Goal: Task Accomplishment & Management: Manage account settings

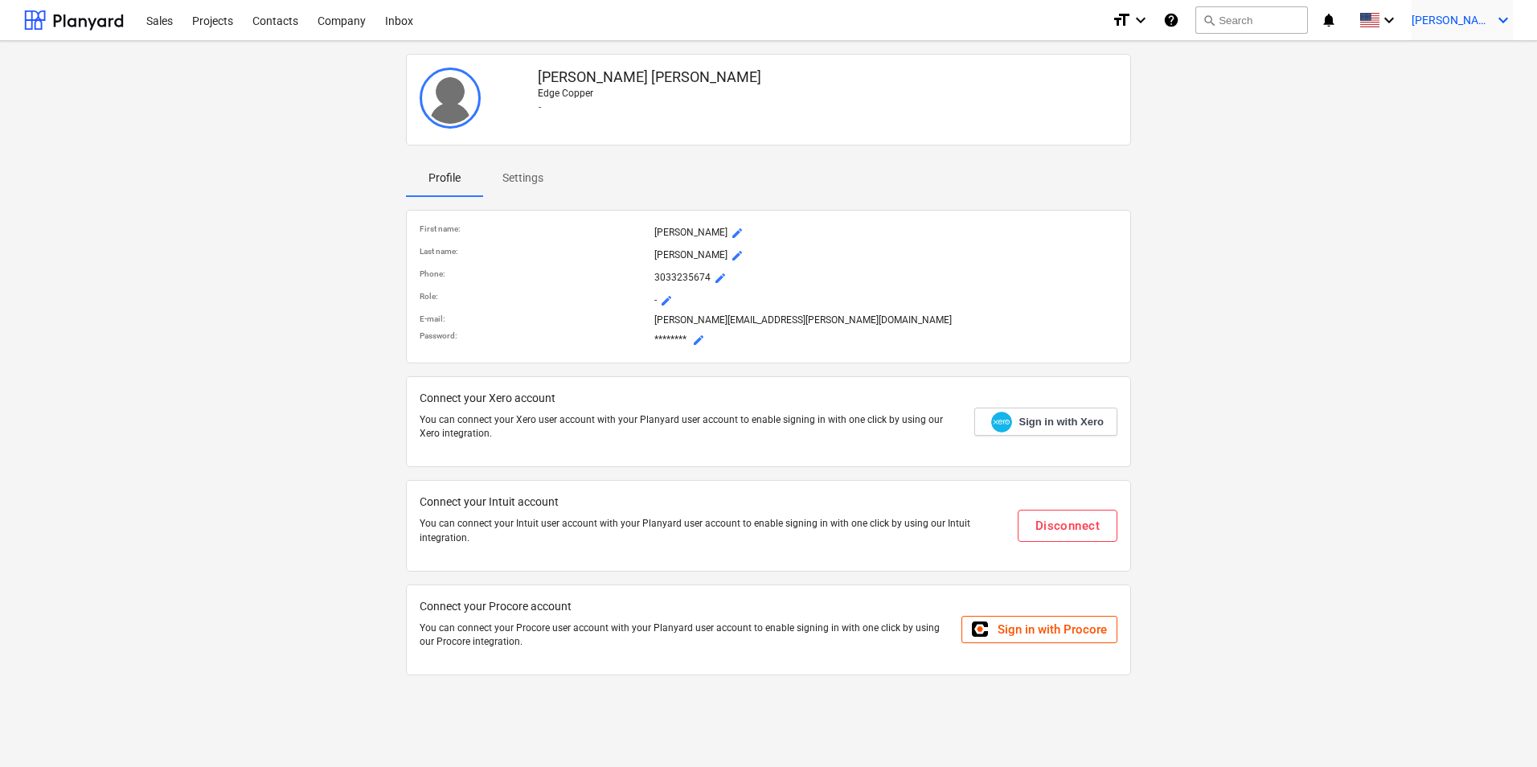
click at [1458, 26] on span "[PERSON_NAME]" at bounding box center [1452, 20] width 80 height 13
click at [1306, 236] on div at bounding box center [768, 383] width 1537 height 767
click at [703, 529] on p "You can connect your Intuit user account with your Planyard user account to ena…" at bounding box center [712, 530] width 585 height 27
click at [350, 136] on div "[PERSON_NAME] Edge Copper - Profile Settings First name : [PERSON_NAME] Last na…" at bounding box center [769, 370] width 1502 height 647
click at [322, 26] on div "Company" at bounding box center [342, 19] width 68 height 41
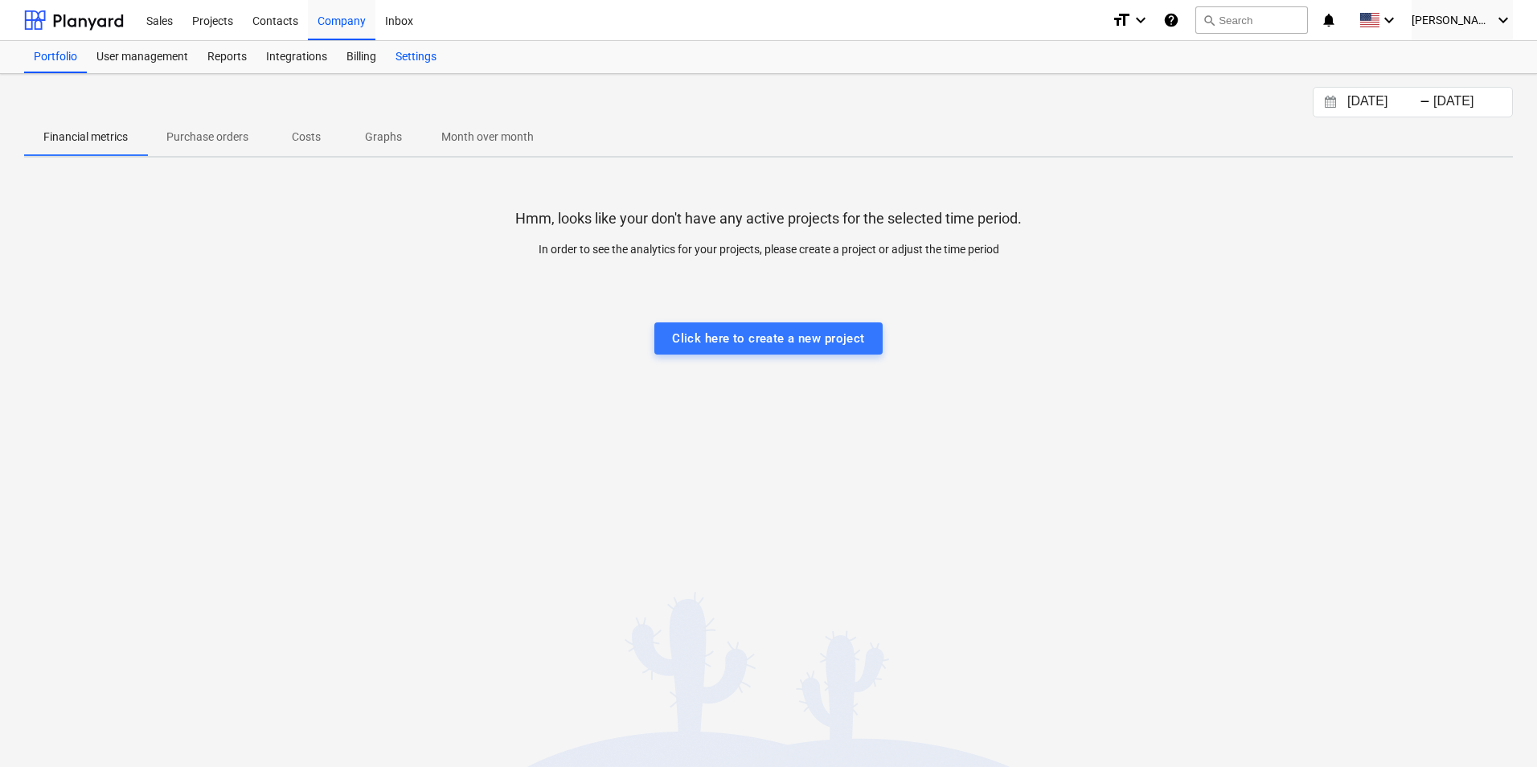
click at [403, 51] on div "Settings" at bounding box center [416, 57] width 60 height 32
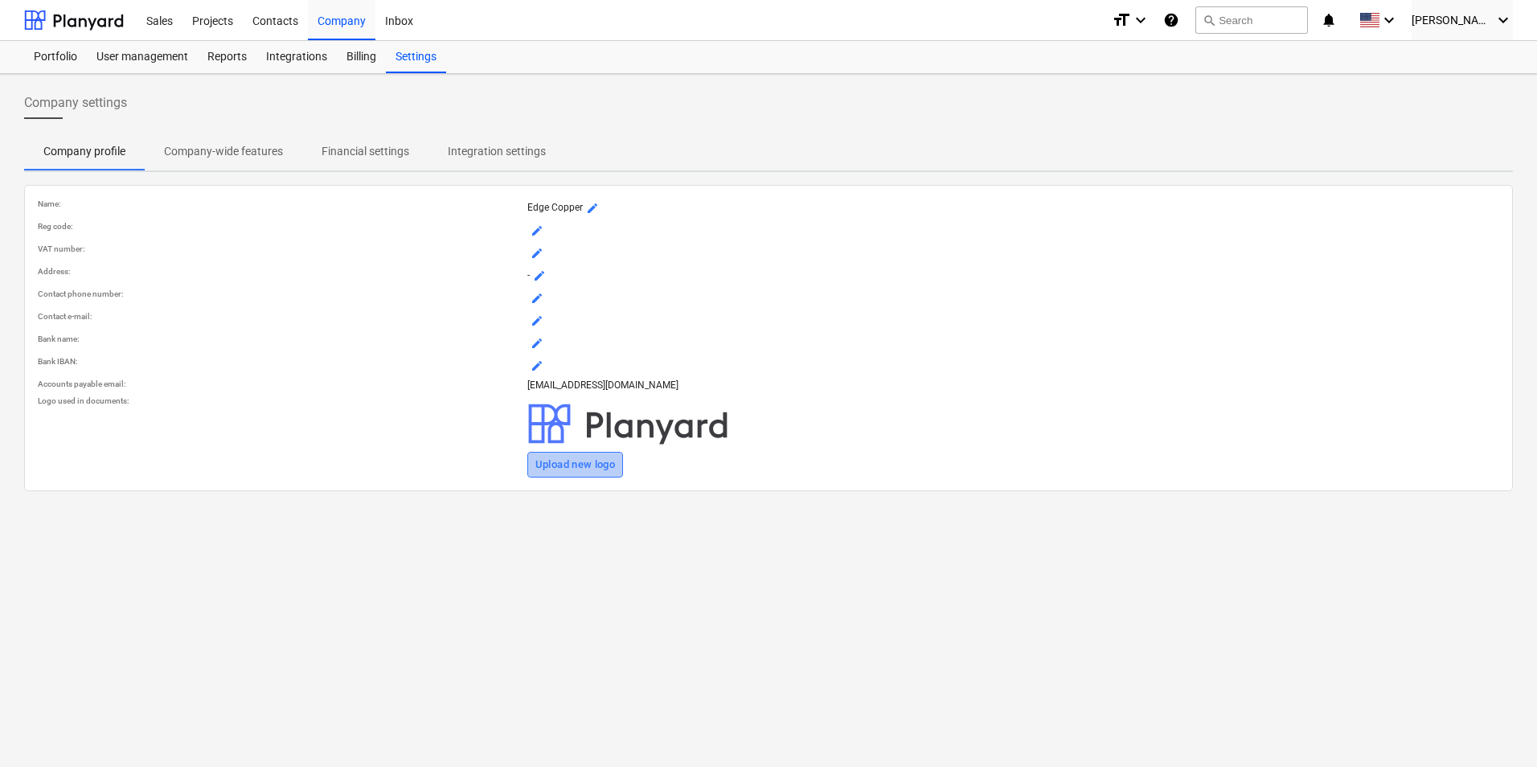
click at [559, 469] on div "Upload new logo" at bounding box center [575, 465] width 80 height 18
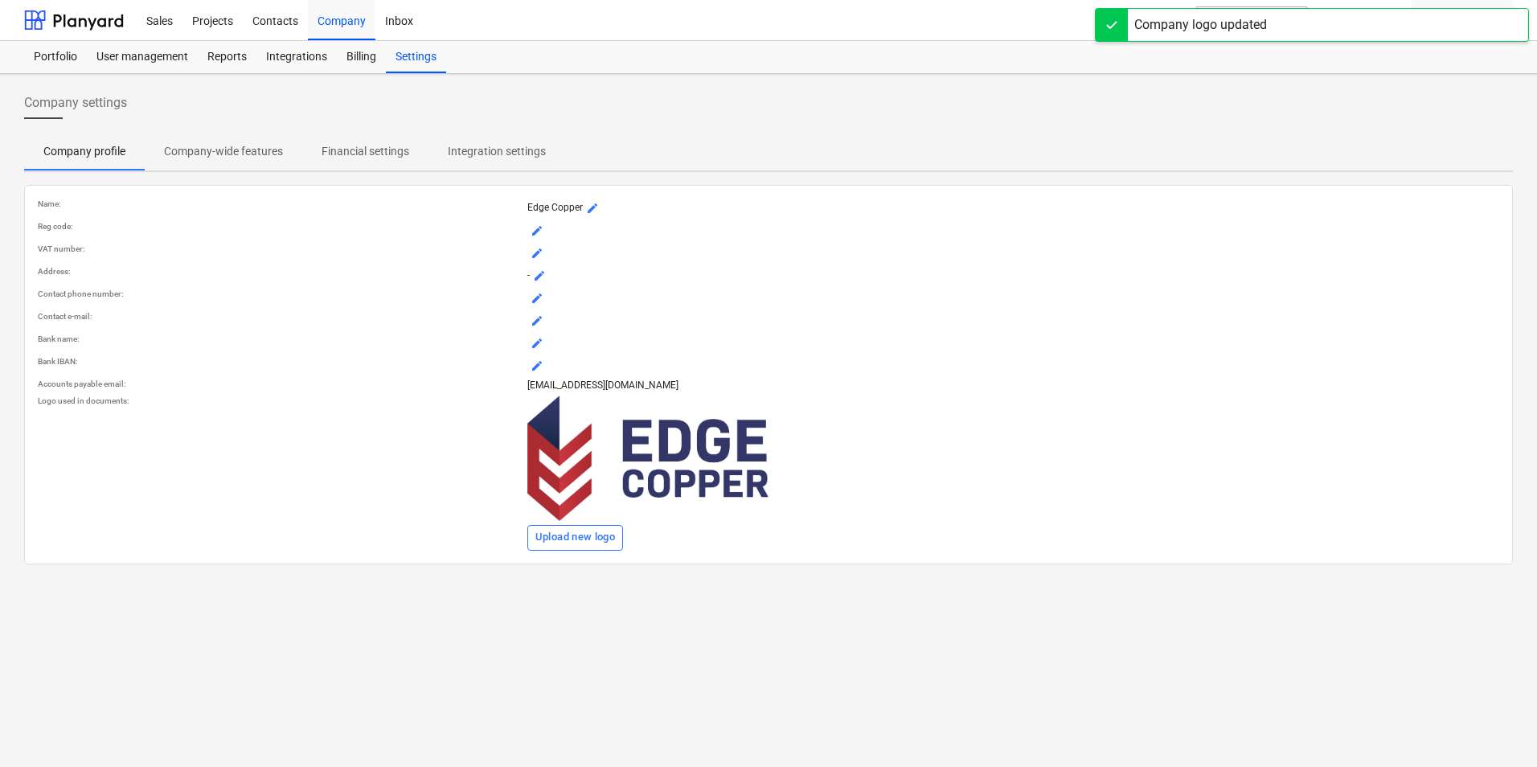
click at [800, 603] on div "Company settings Company profile Company-wide features Financial settings Integ…" at bounding box center [768, 420] width 1537 height 693
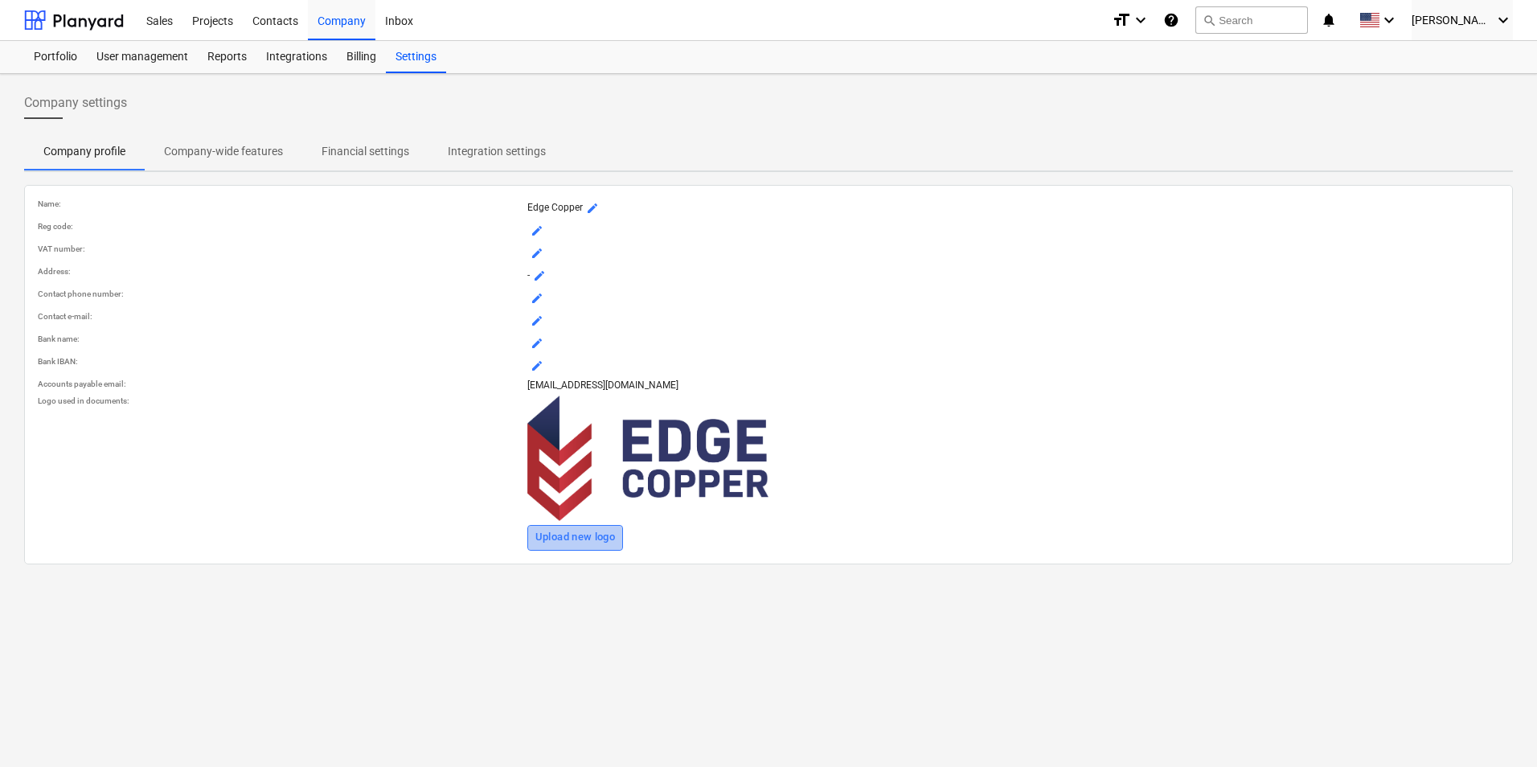
click at [567, 531] on div "Upload new logo" at bounding box center [575, 537] width 80 height 18
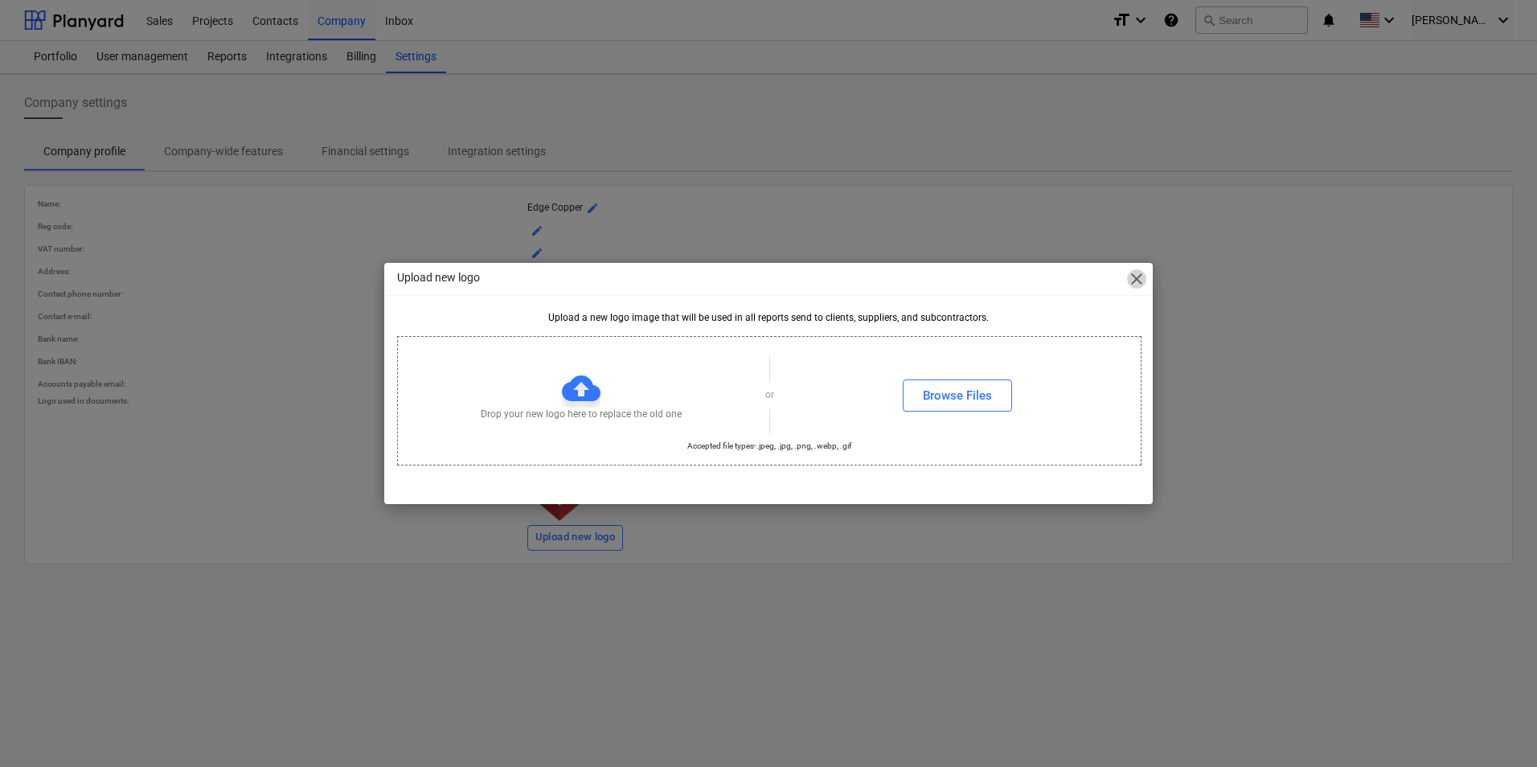
click at [1141, 280] on span "close" at bounding box center [1136, 278] width 19 height 19
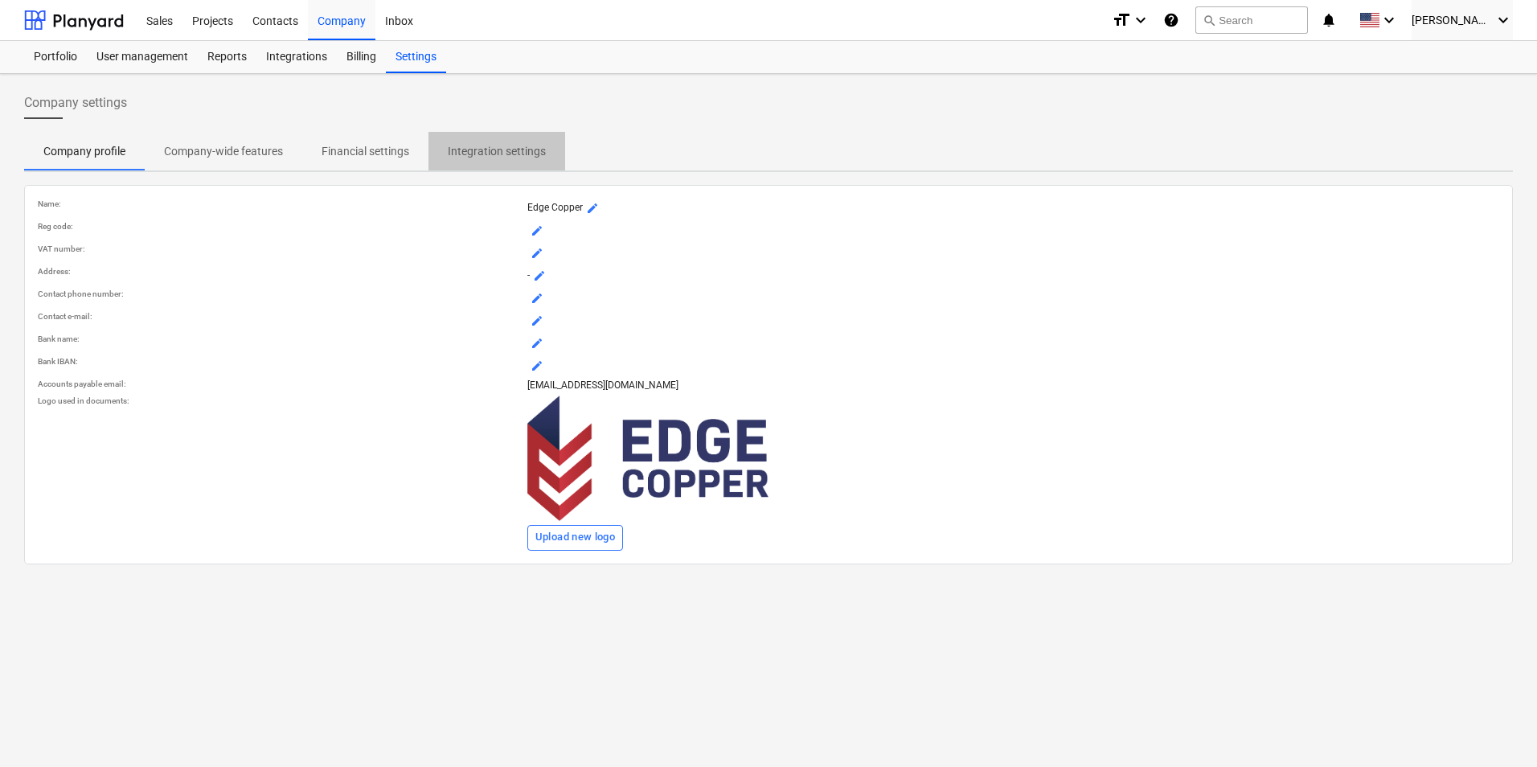
click at [473, 147] on p "Integration settings" at bounding box center [497, 151] width 98 height 17
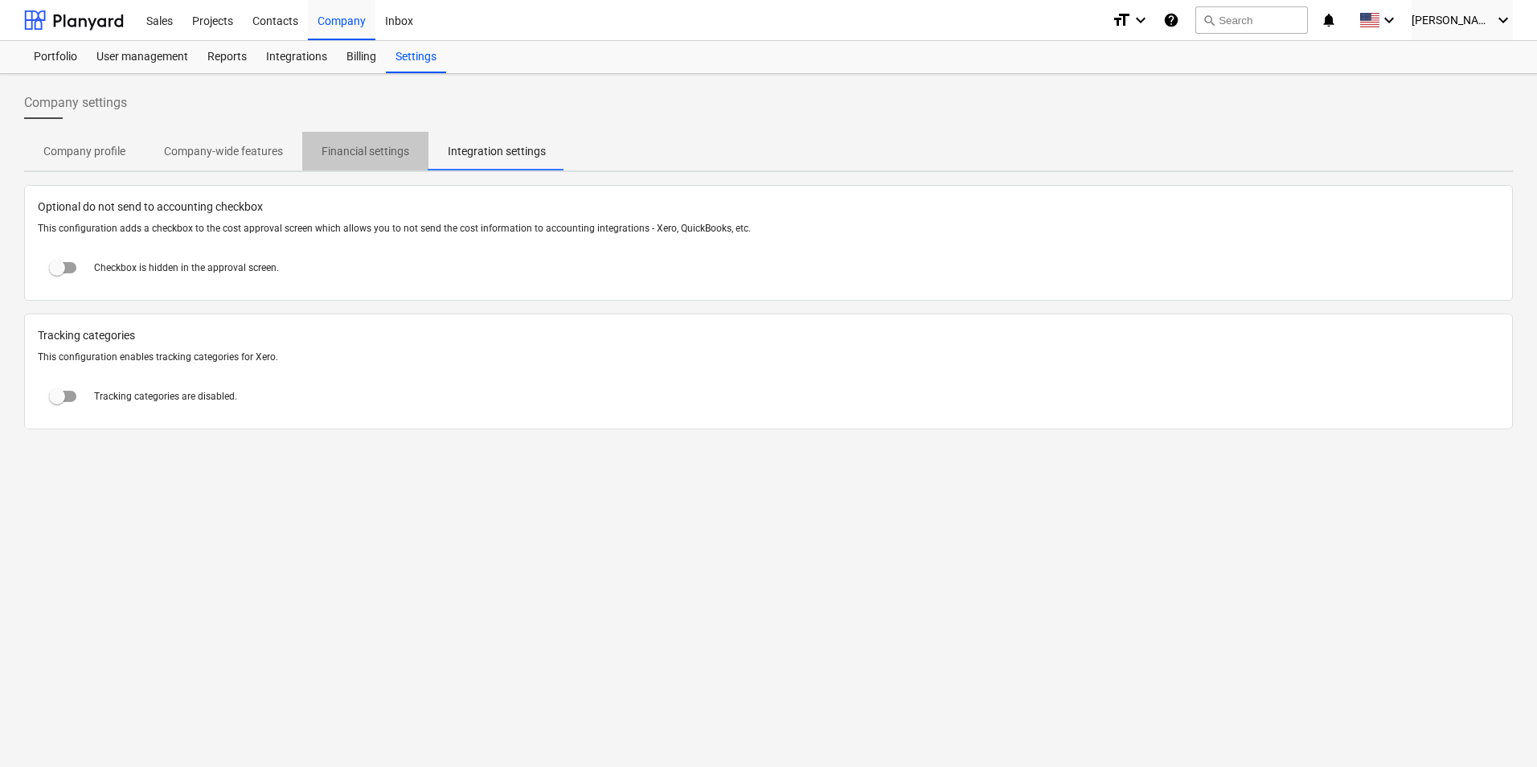
click at [346, 158] on p "Financial settings" at bounding box center [366, 151] width 88 height 17
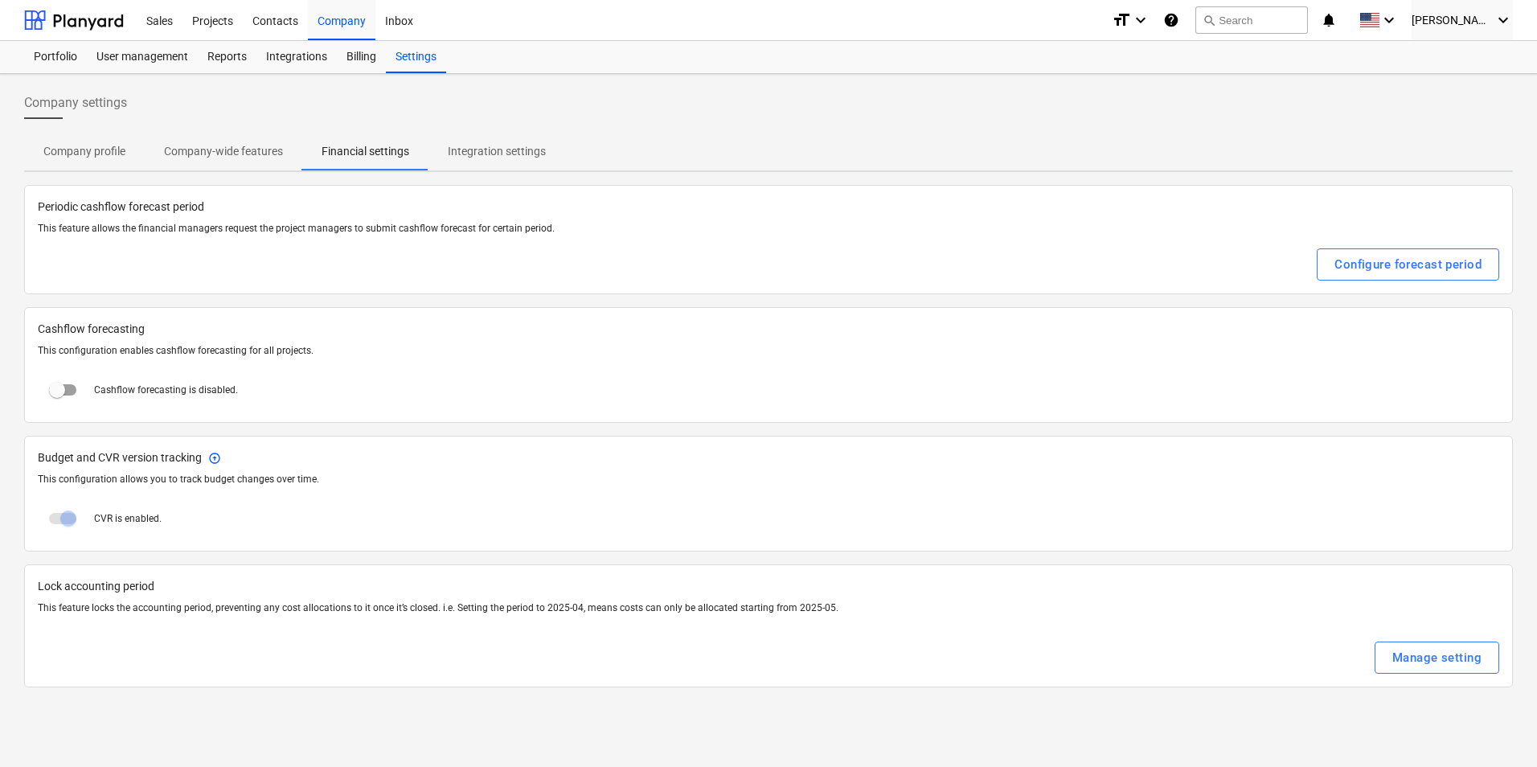
click at [252, 160] on span "Company-wide features" at bounding box center [224, 151] width 158 height 27
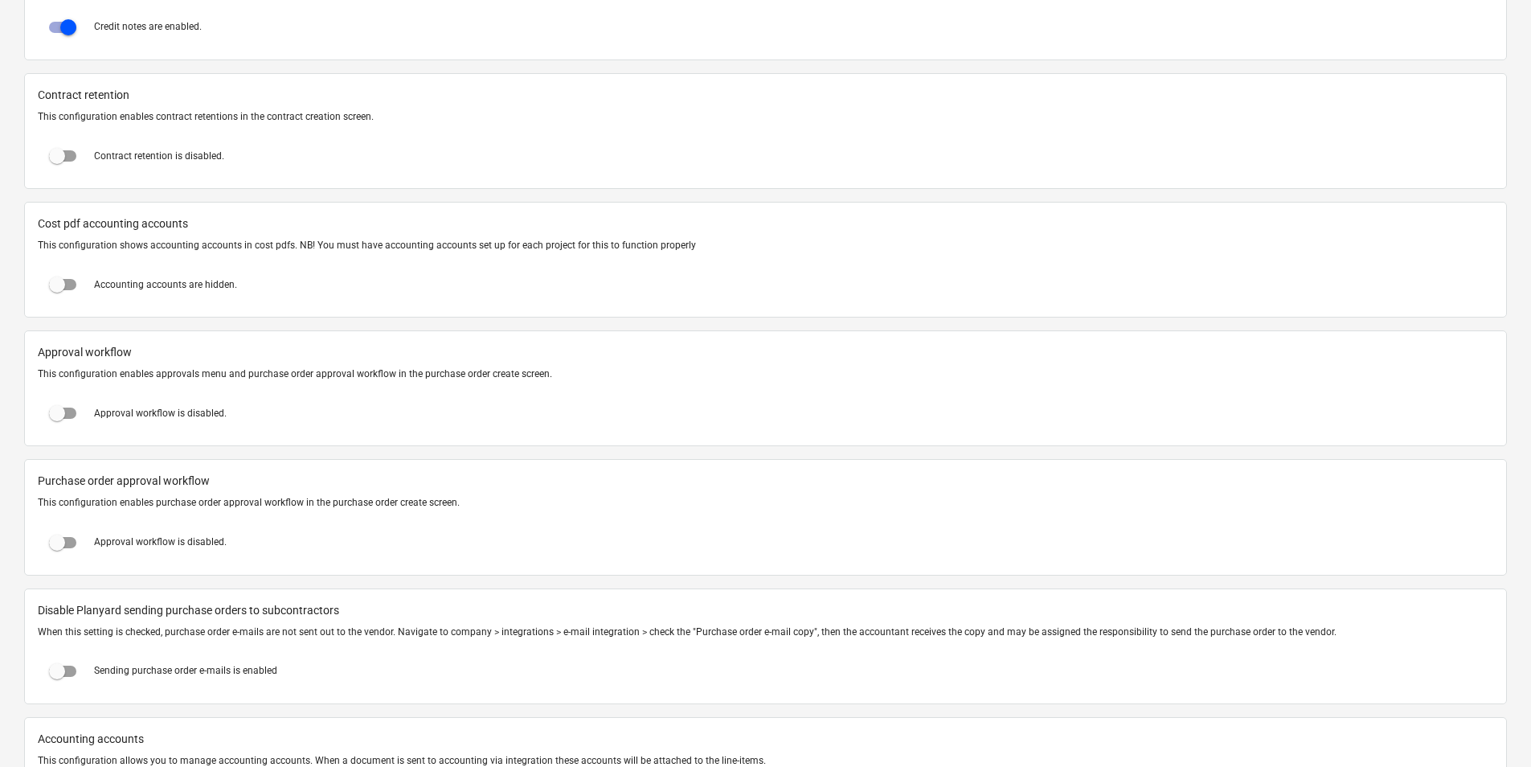
scroll to position [1447, 0]
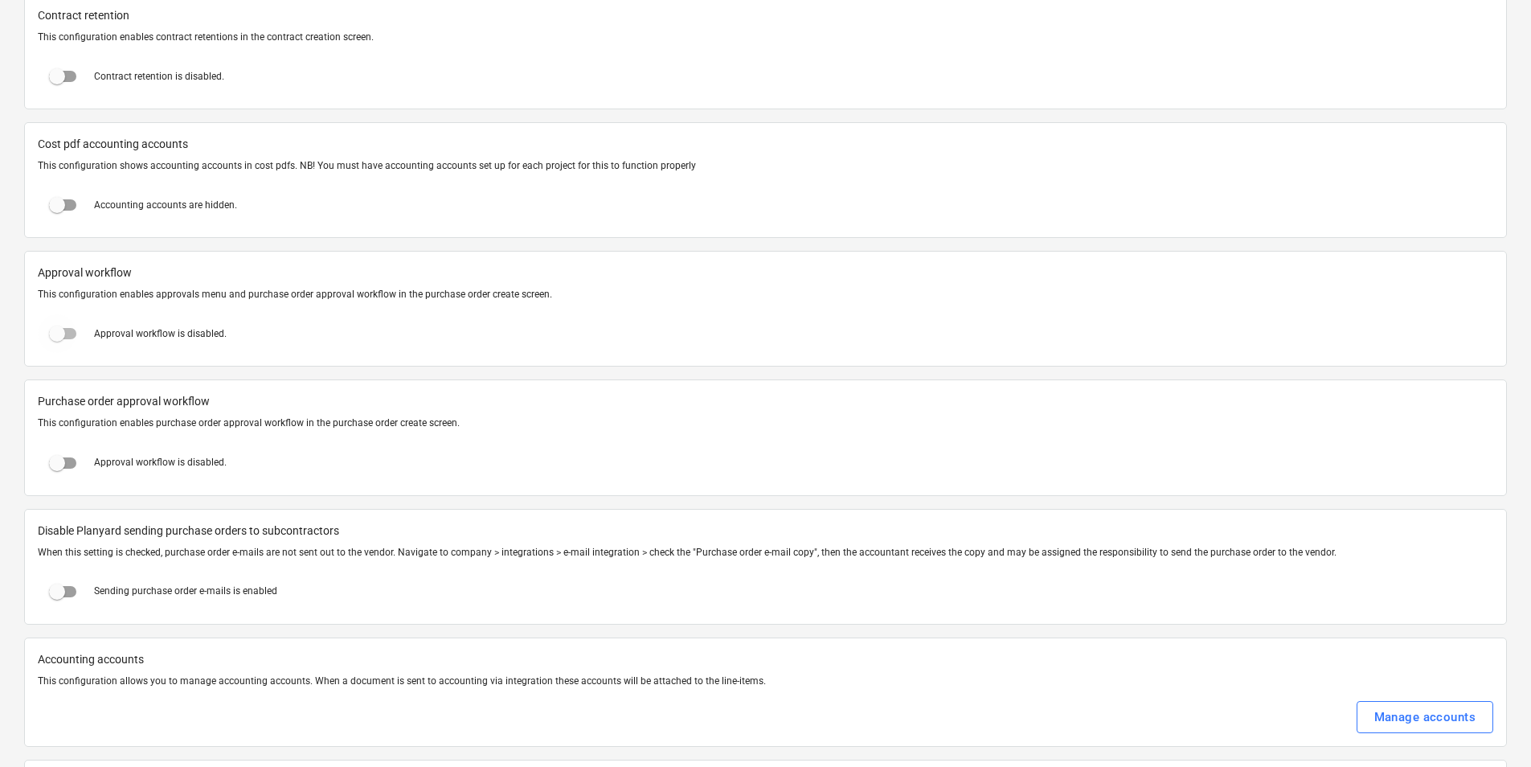
click at [73, 330] on input "checkbox" at bounding box center [57, 333] width 39 height 39
checkbox input "true"
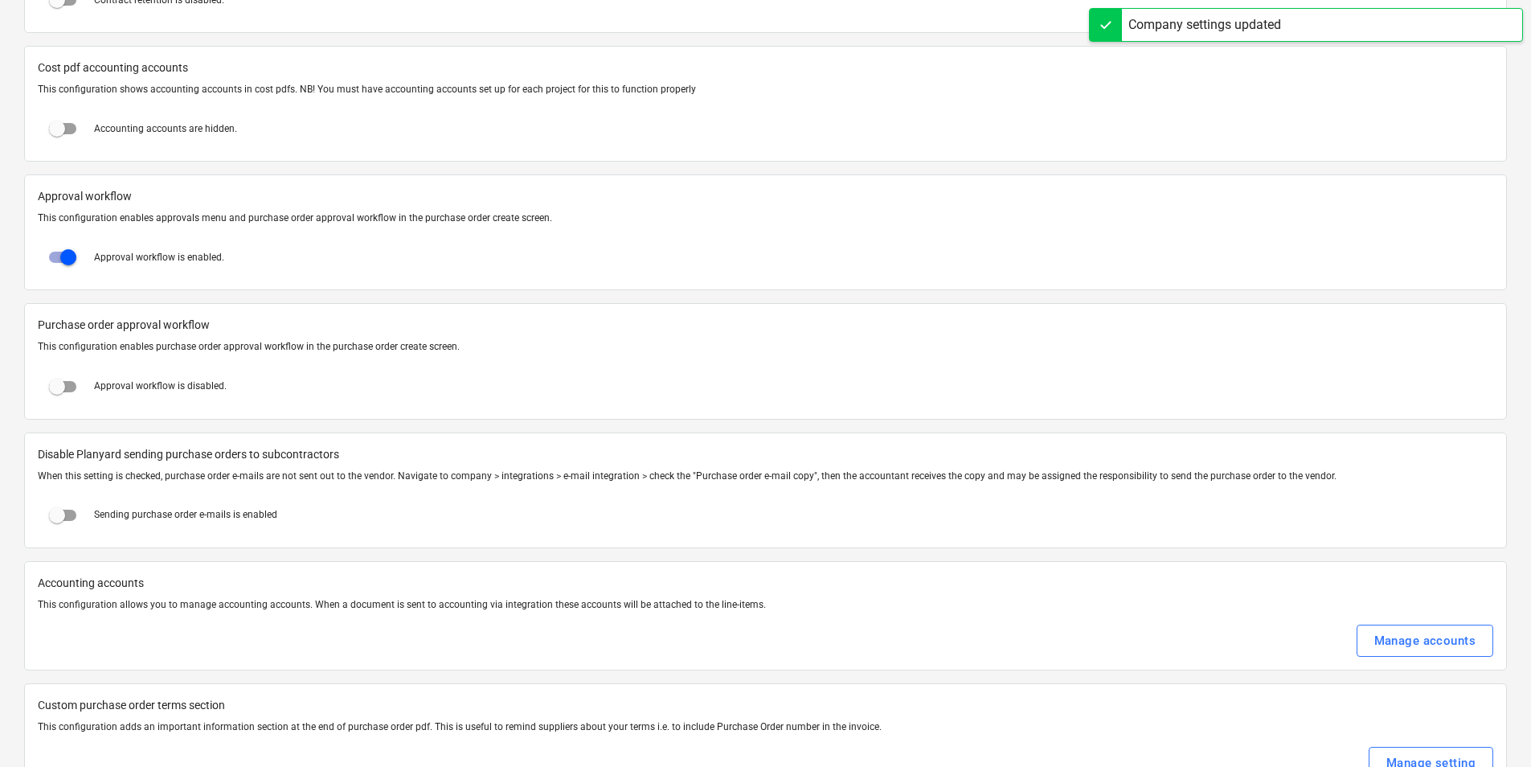
scroll to position [1527, 0]
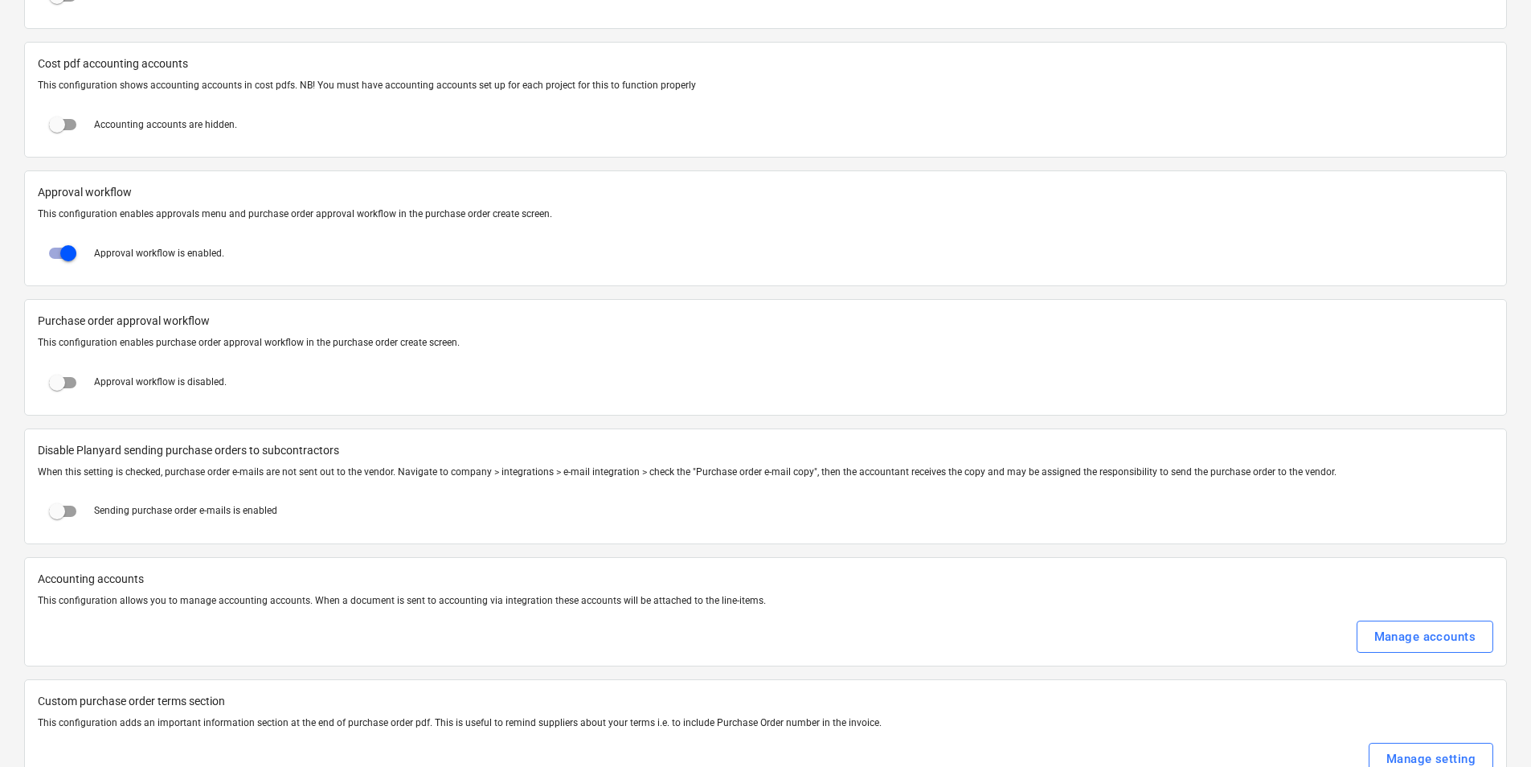
click at [61, 375] on input "checkbox" at bounding box center [57, 382] width 39 height 39
checkbox input "true"
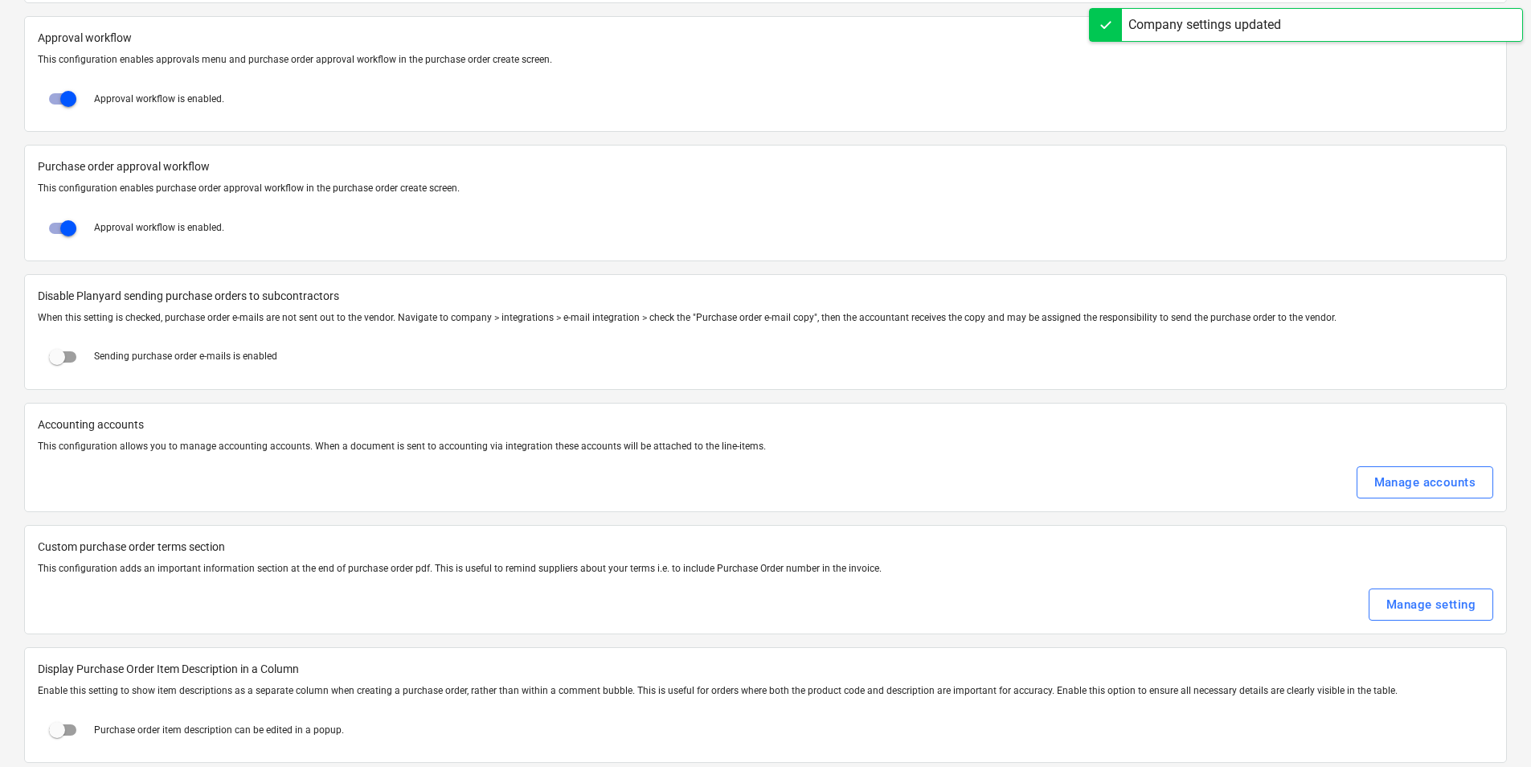
scroll to position [1688, 0]
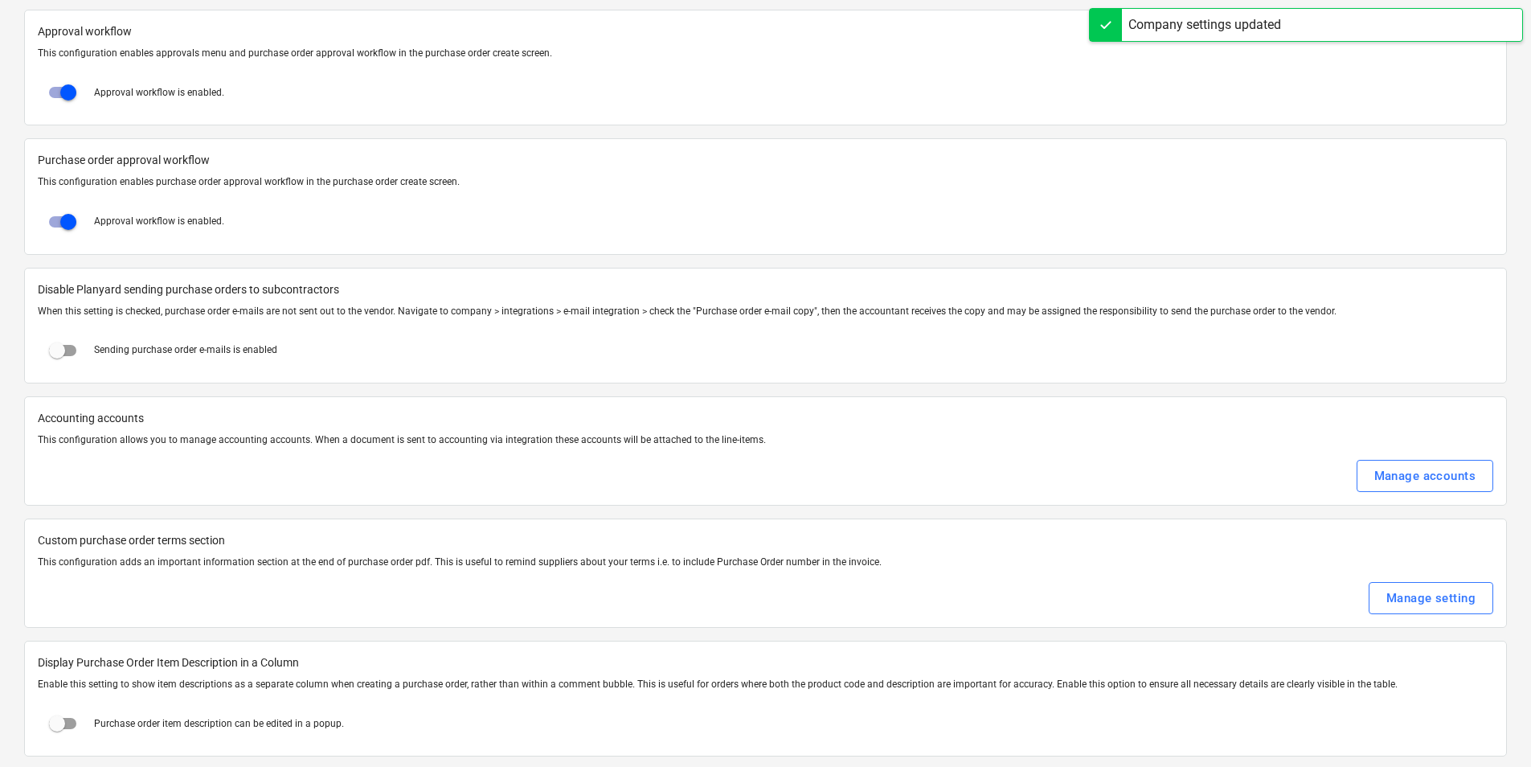
click at [68, 350] on input "checkbox" at bounding box center [57, 350] width 39 height 39
checkbox input "true"
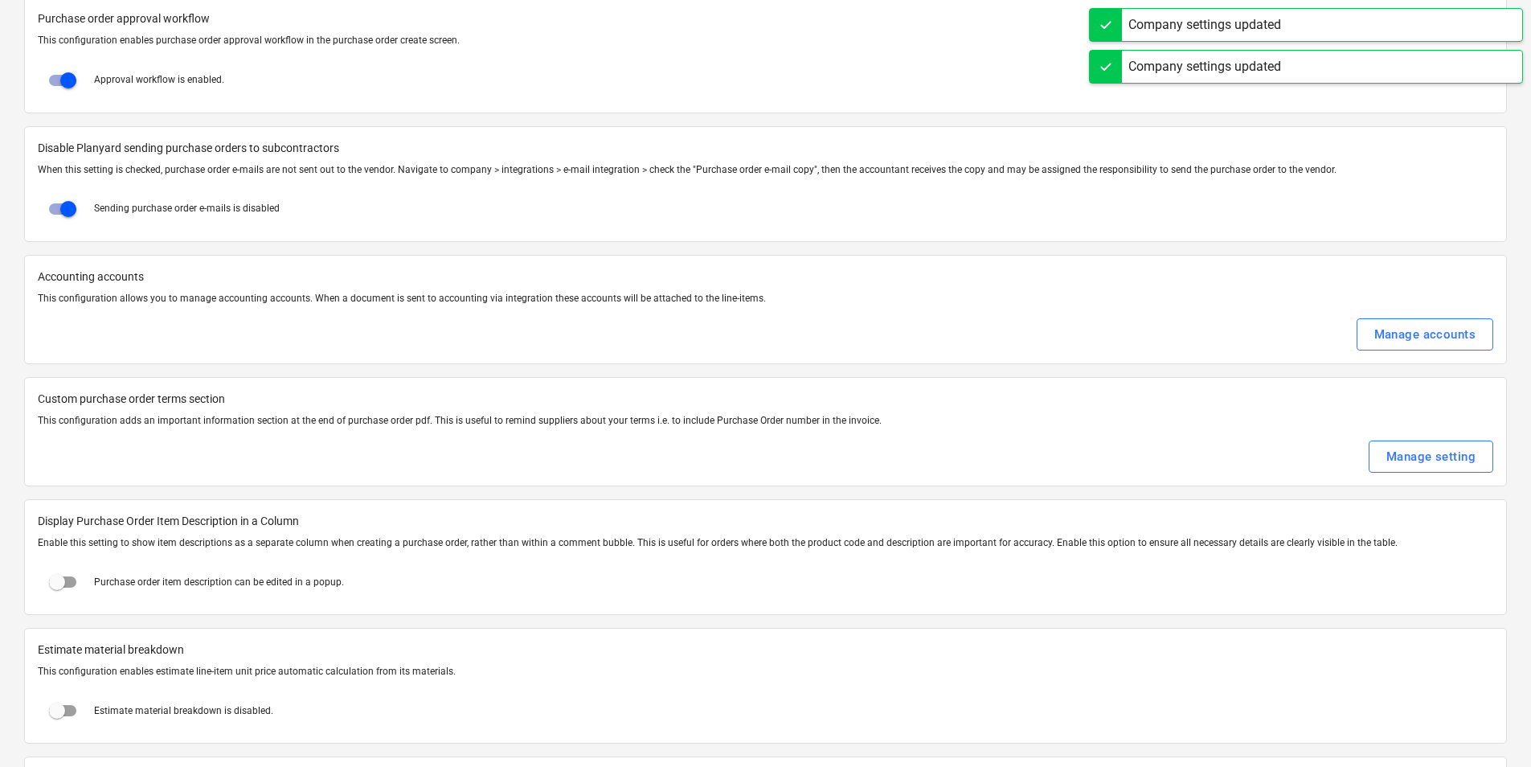
scroll to position [1849, 0]
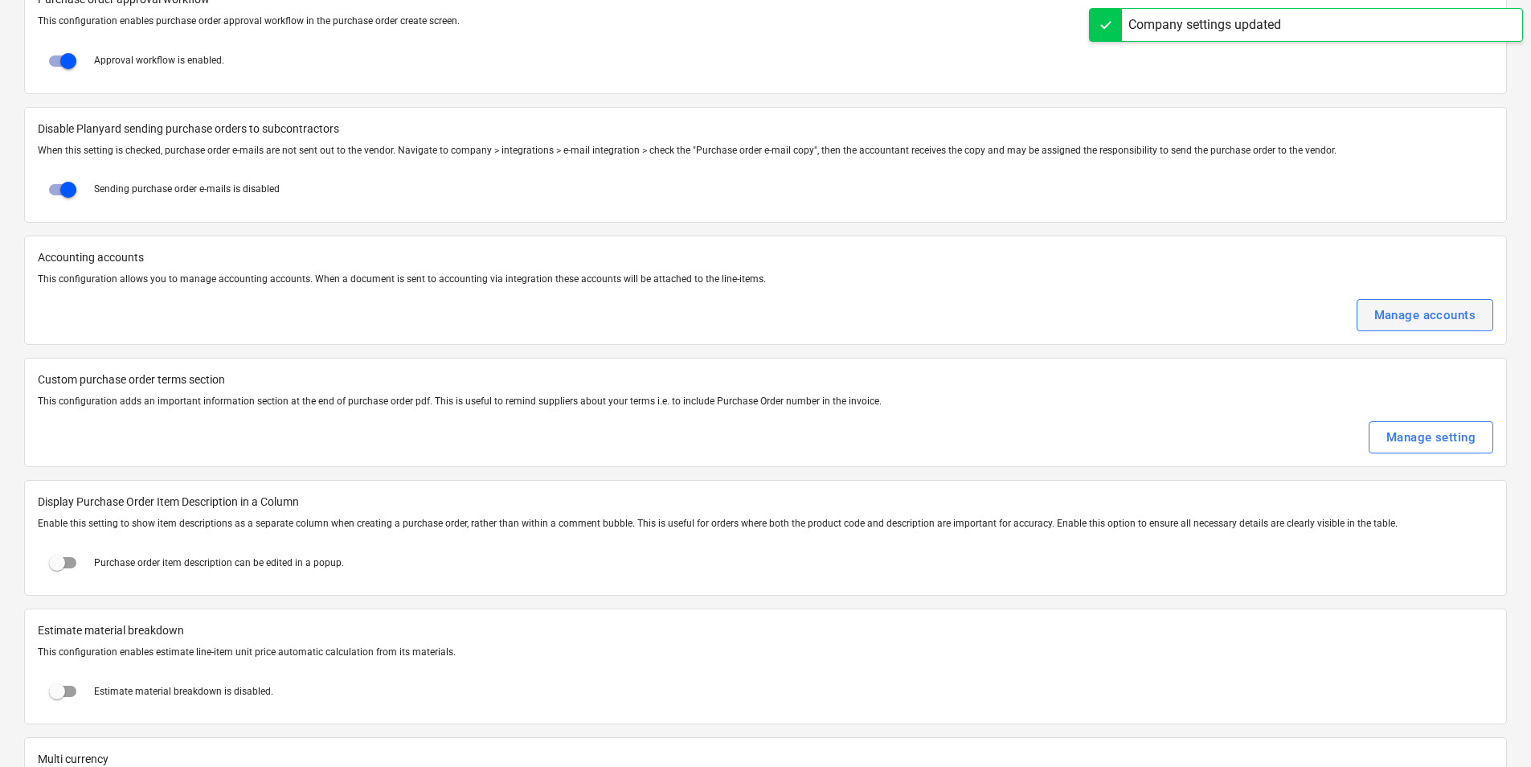
click at [1415, 299] on button "Manage accounts" at bounding box center [1425, 315] width 137 height 32
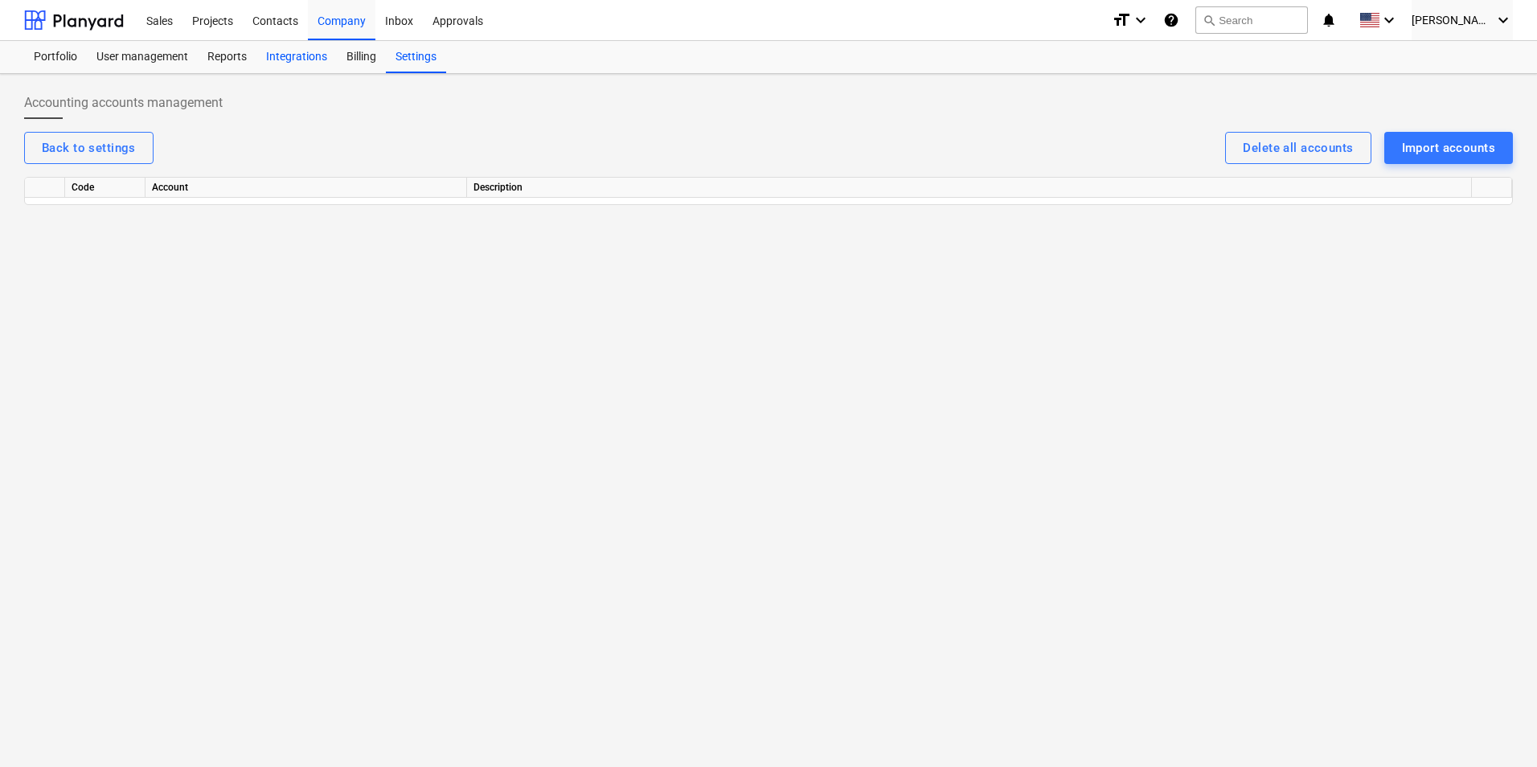
click at [309, 65] on div "Integrations" at bounding box center [296, 57] width 80 height 32
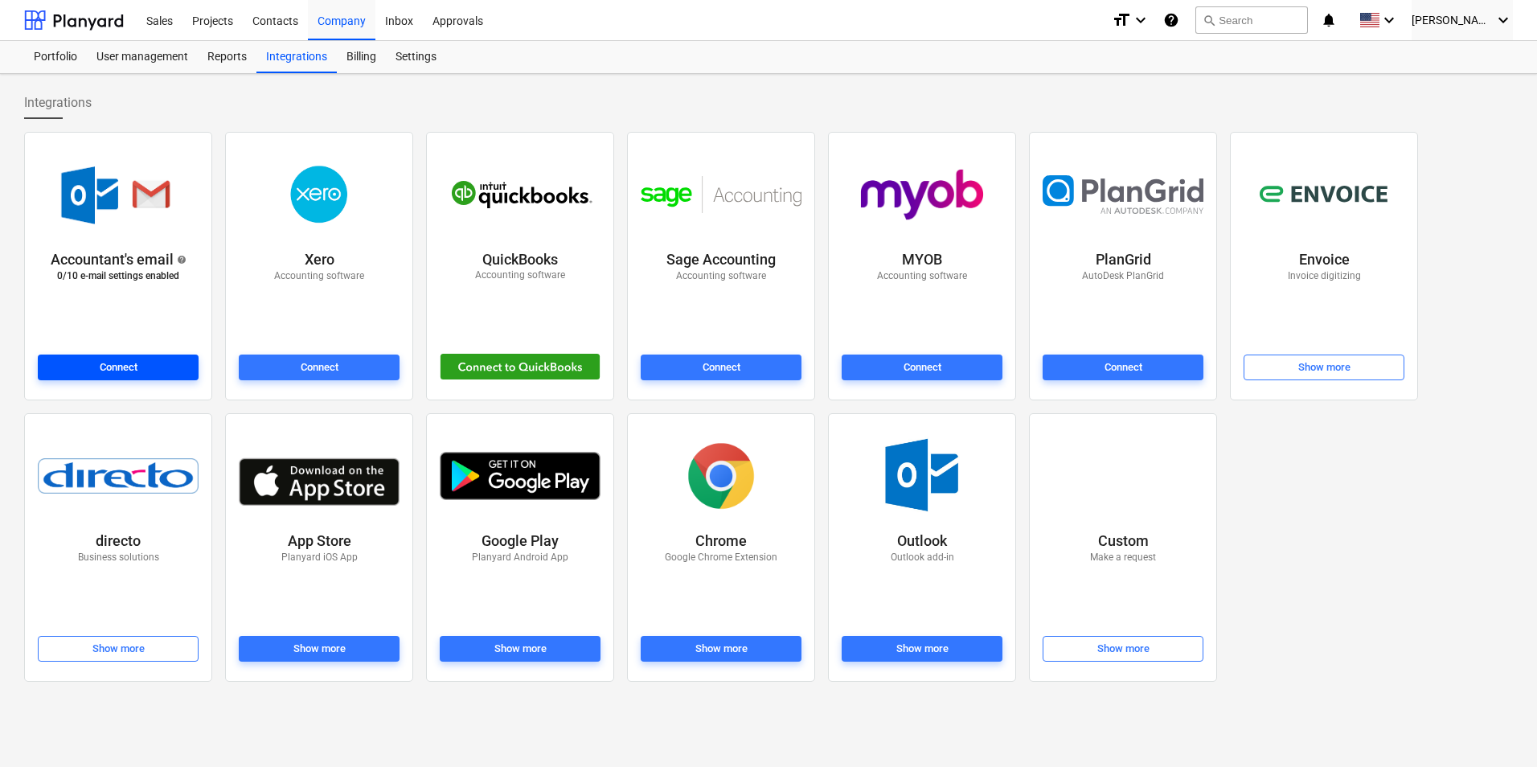
click at [130, 366] on div "Connect" at bounding box center [119, 368] width 38 height 18
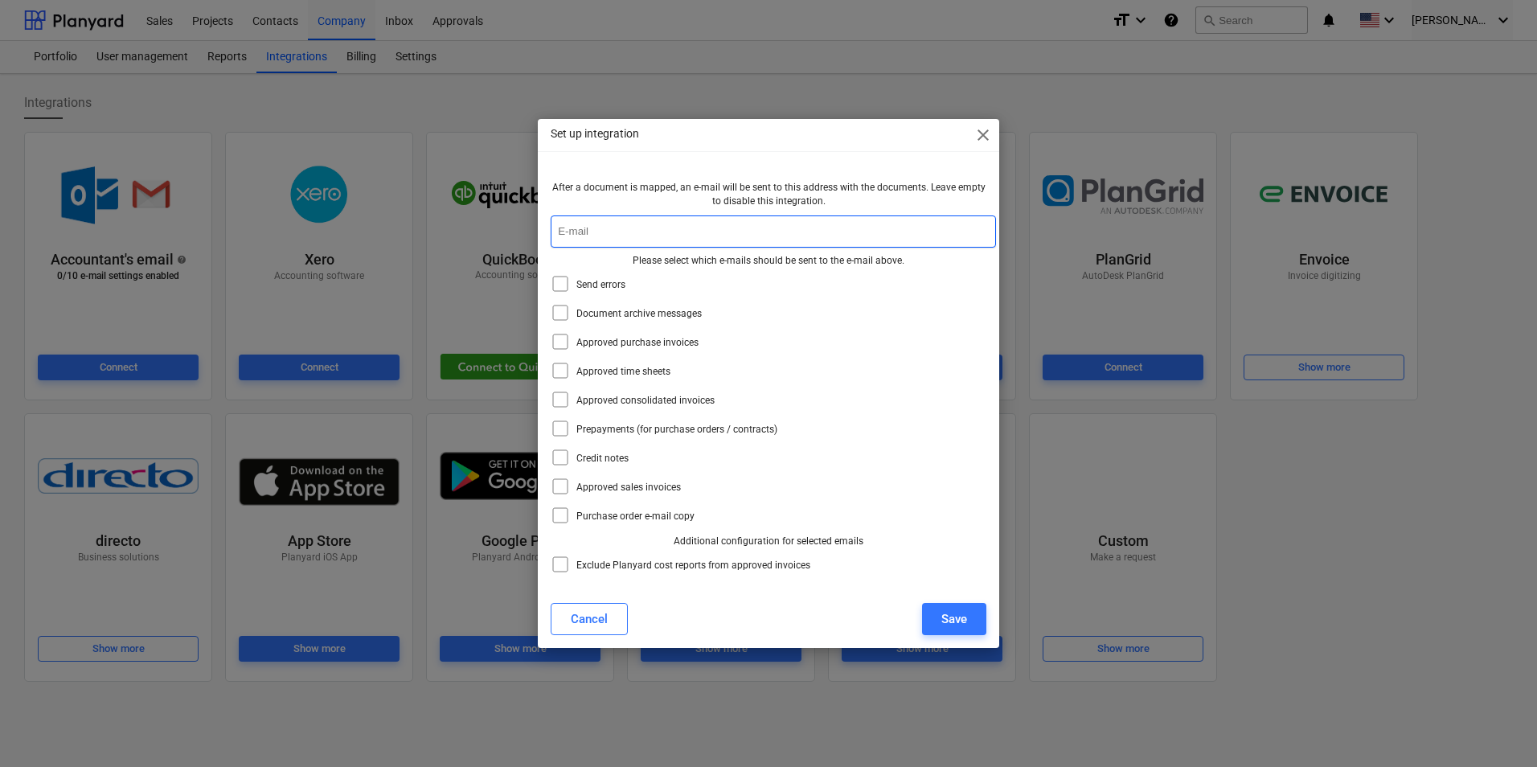
click at [587, 234] on input "text" at bounding box center [773, 231] width 445 height 32
type input "[EMAIL_ADDRESS][DOMAIN_NAME]"
click at [560, 280] on icon at bounding box center [560, 283] width 19 height 19
click at [553, 345] on icon at bounding box center [560, 341] width 14 height 14
click at [555, 368] on icon at bounding box center [560, 370] width 19 height 19
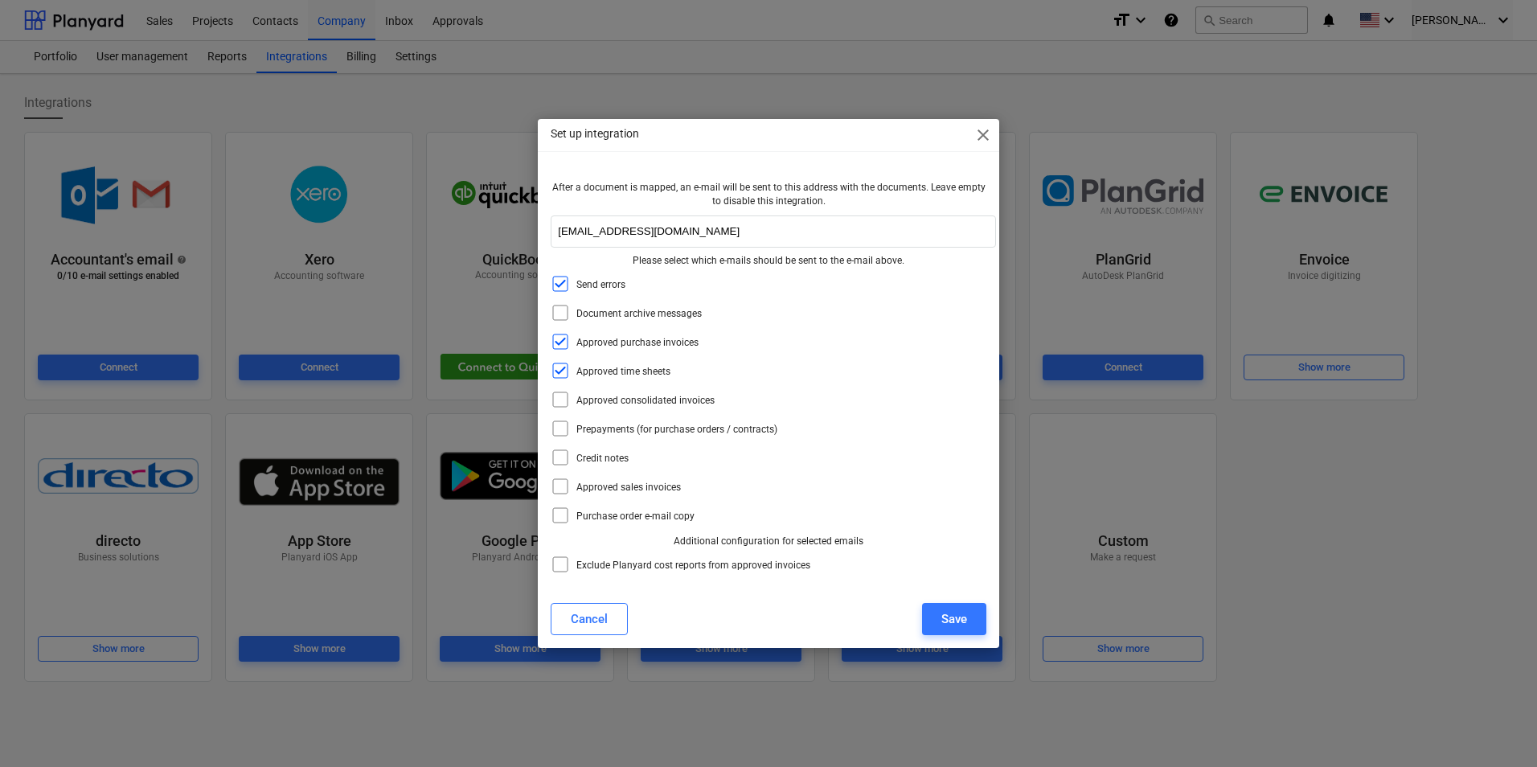
click at [562, 399] on icon at bounding box center [560, 399] width 19 height 19
click at [558, 452] on icon at bounding box center [560, 457] width 19 height 19
click at [558, 483] on icon at bounding box center [560, 486] width 19 height 19
click at [564, 513] on icon at bounding box center [560, 515] width 19 height 19
click at [563, 563] on icon at bounding box center [560, 564] width 19 height 19
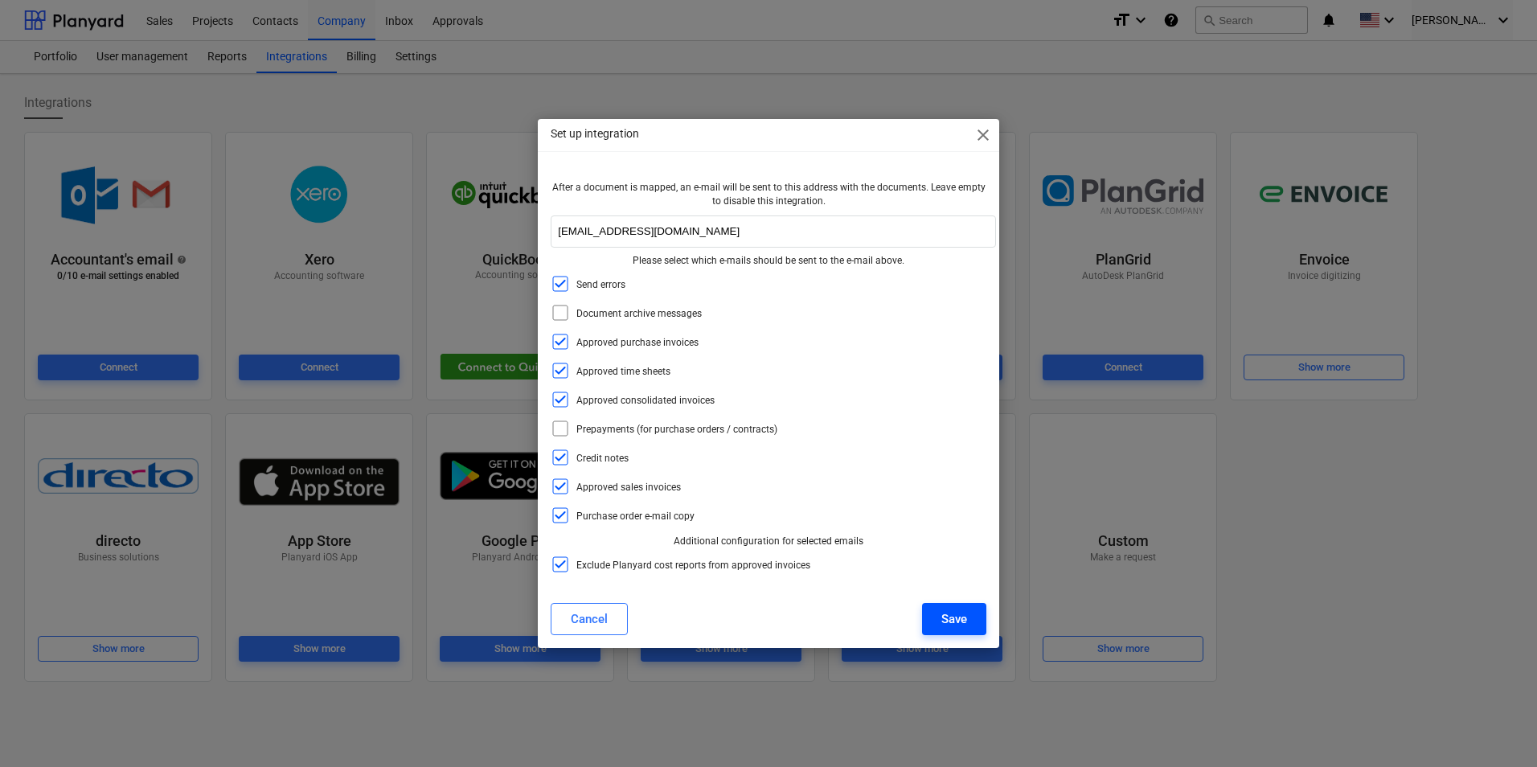
click at [934, 620] on button "Save" at bounding box center [954, 619] width 64 height 32
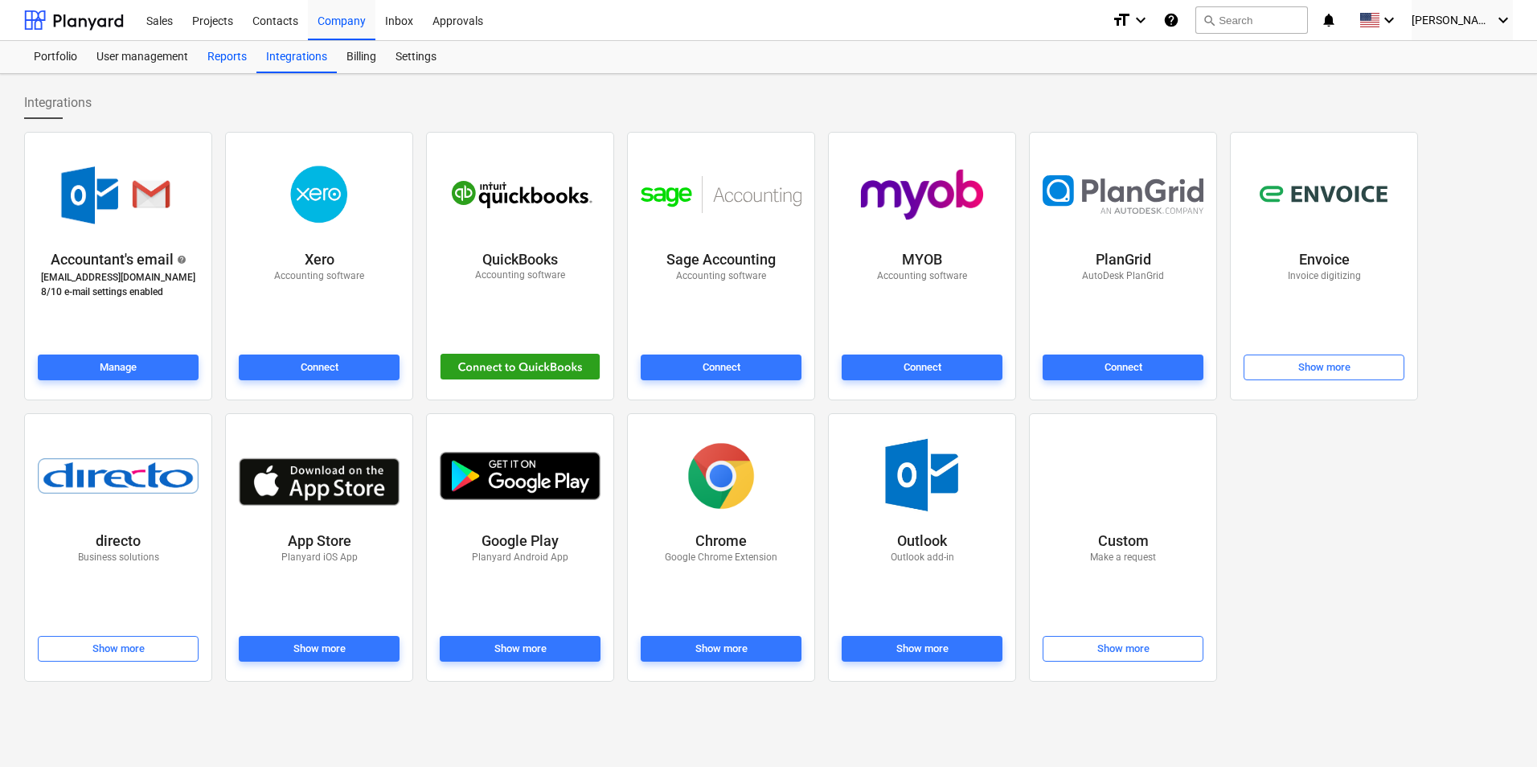
click at [223, 55] on div "Reports" at bounding box center [227, 57] width 59 height 32
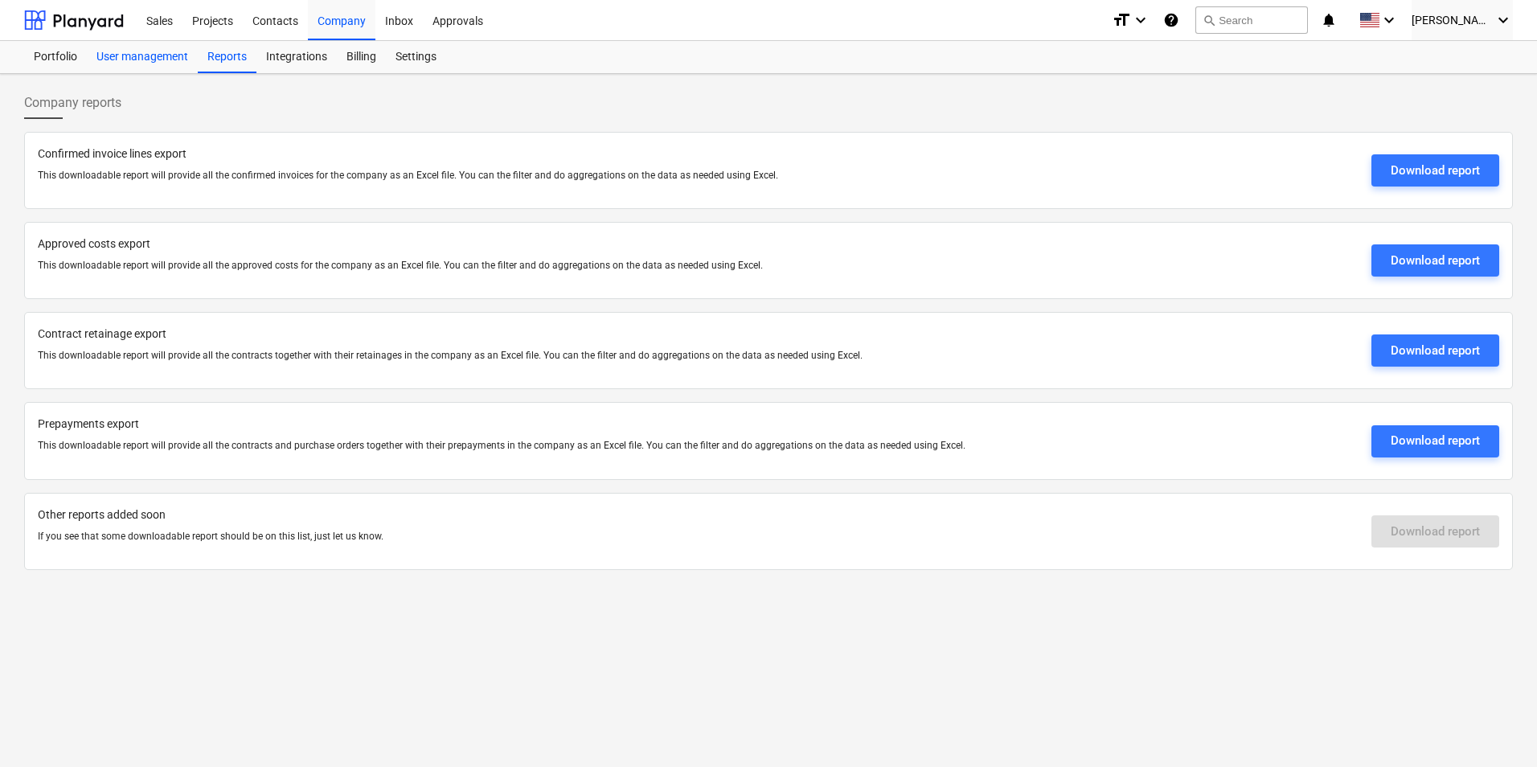
click at [167, 58] on div "User management" at bounding box center [142, 57] width 111 height 32
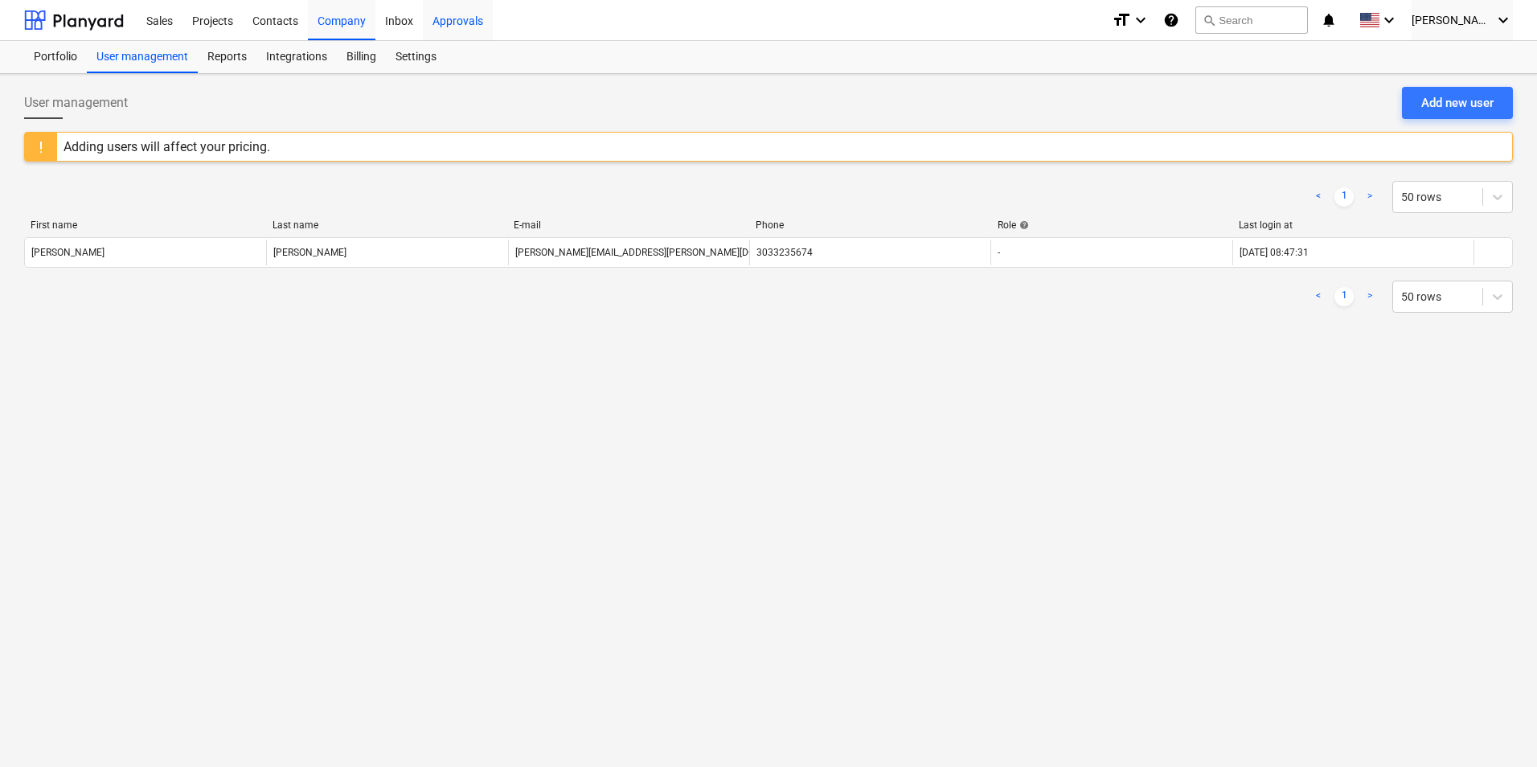
click at [438, 22] on div "Approvals" at bounding box center [458, 19] width 70 height 41
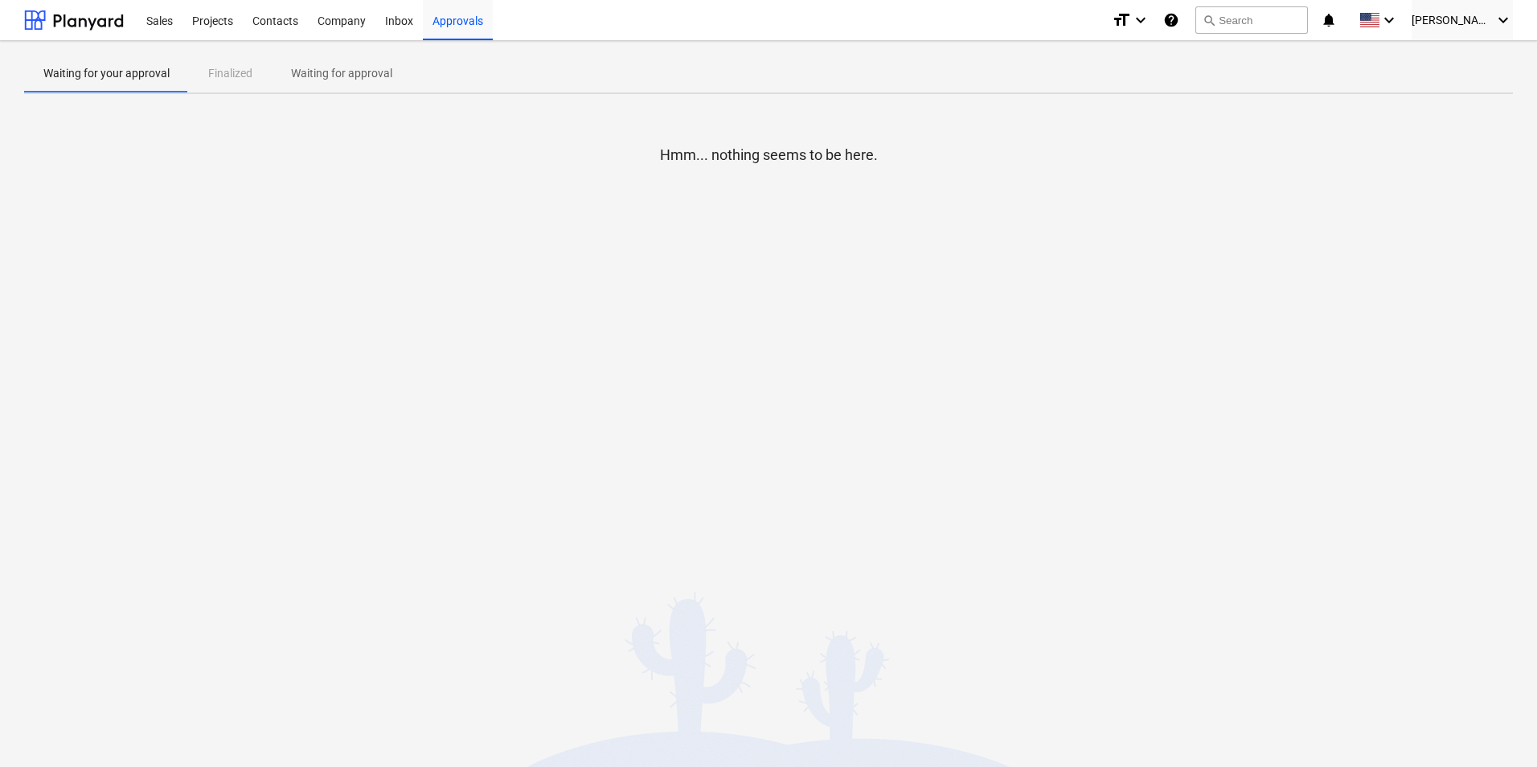
click at [373, 67] on p "Waiting for approval" at bounding box center [341, 73] width 101 height 17
click at [135, 73] on p "Waiting for your approval" at bounding box center [106, 73] width 126 height 17
click at [1463, 14] on span "[PERSON_NAME]" at bounding box center [1452, 20] width 80 height 13
click at [277, 120] on div at bounding box center [768, 383] width 1537 height 767
click at [162, 22] on div "Sales" at bounding box center [160, 19] width 46 height 41
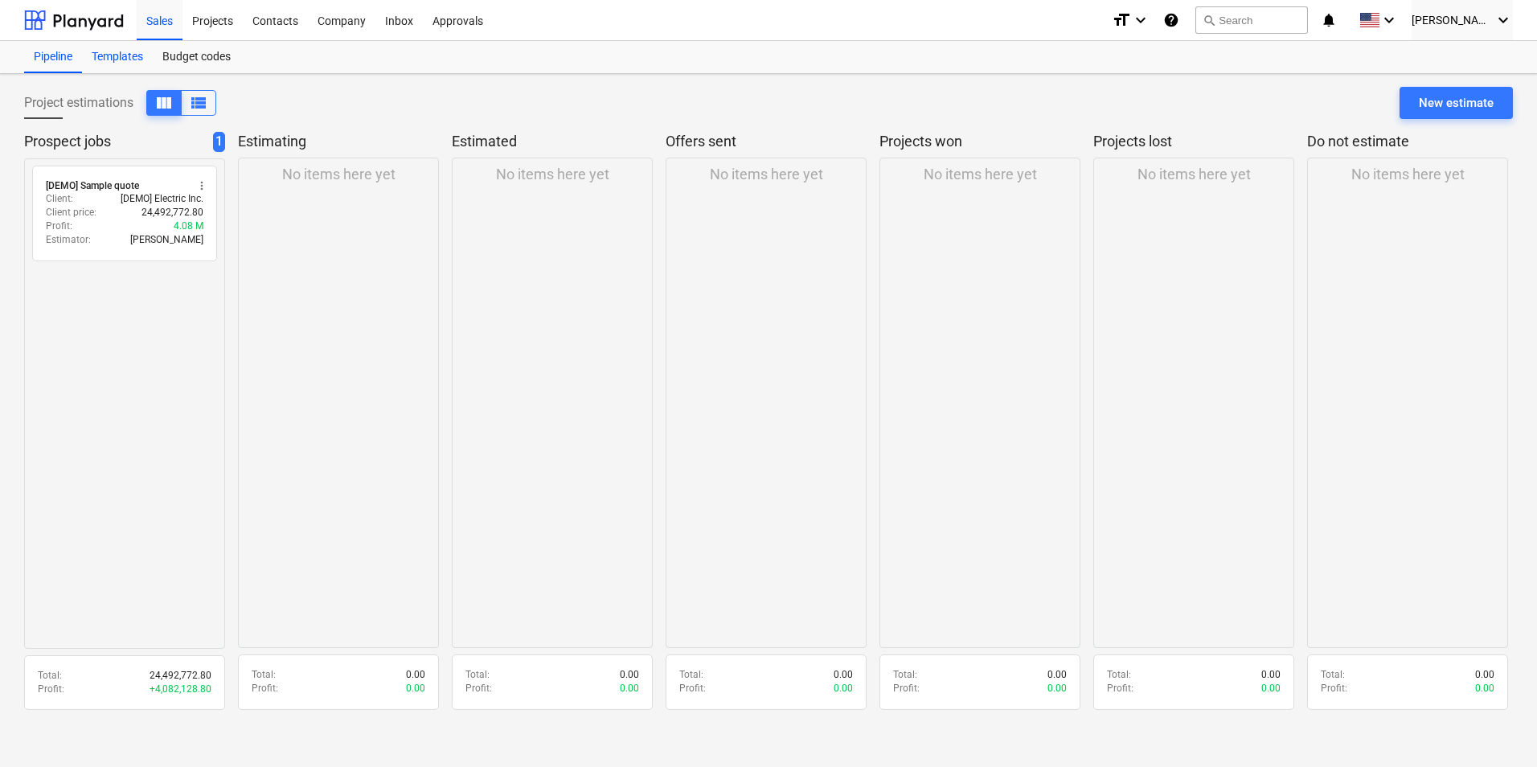
click at [128, 51] on div "Templates" at bounding box center [117, 57] width 71 height 32
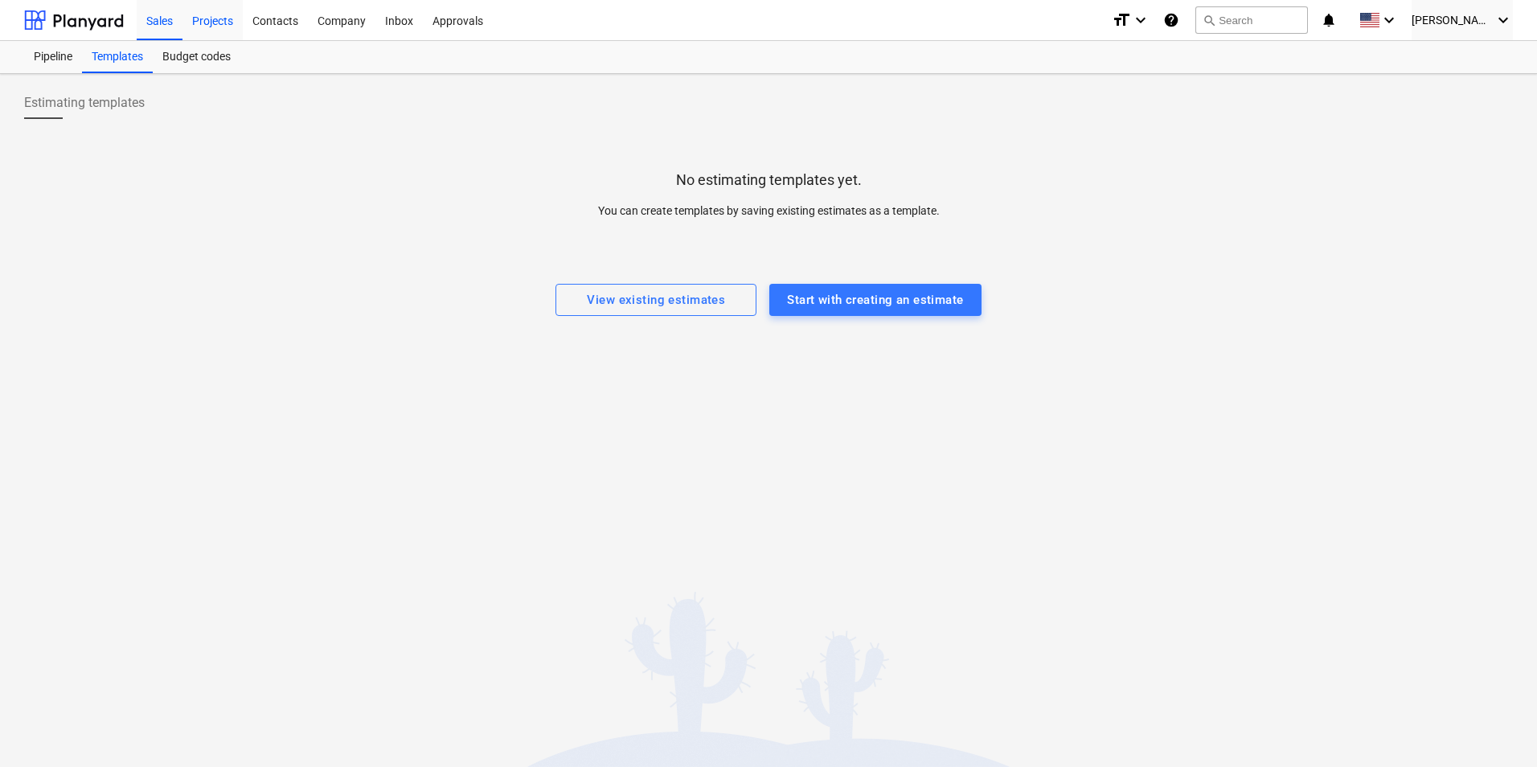
click at [221, 31] on div "Projects" at bounding box center [212, 19] width 60 height 41
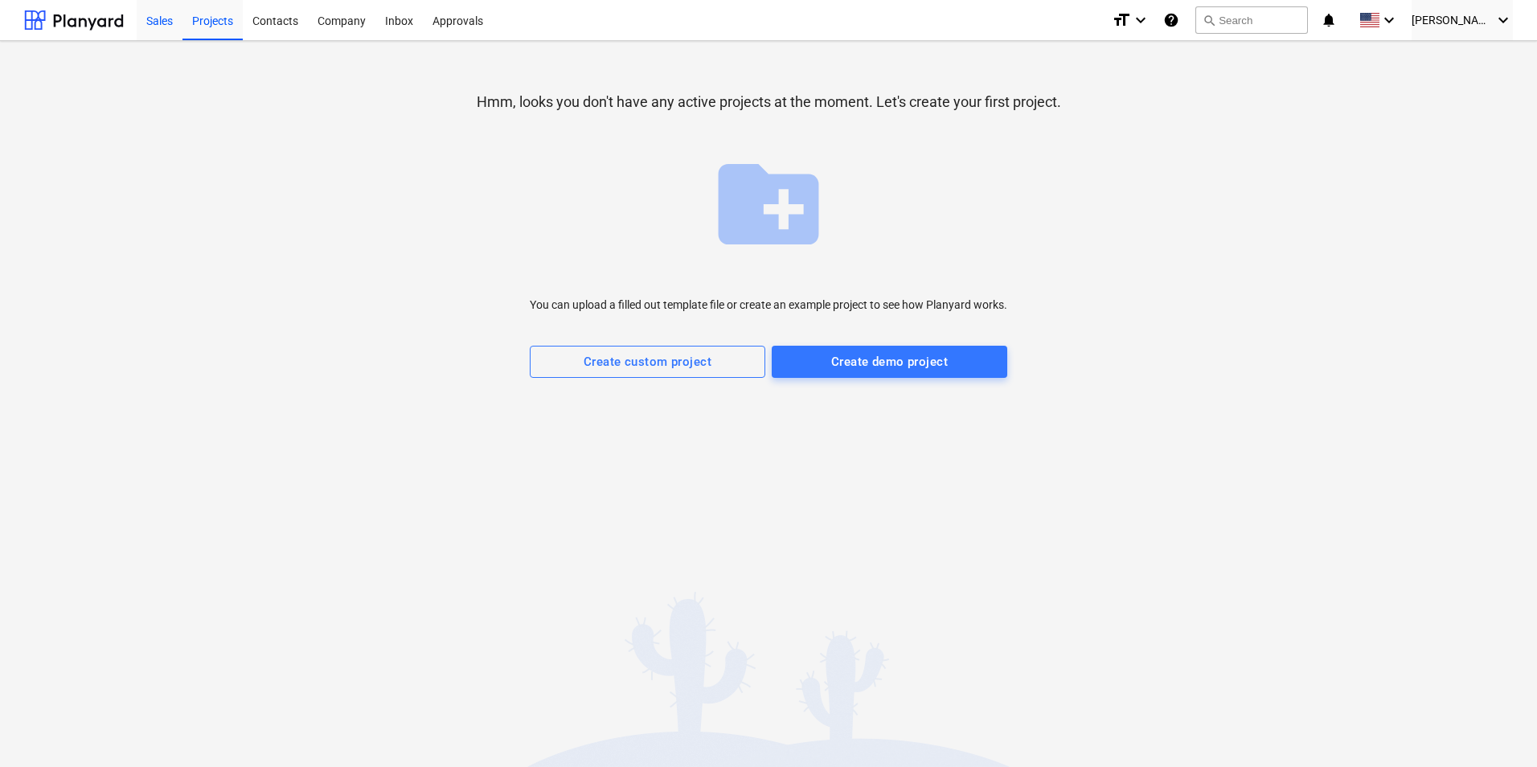
click at [158, 26] on div "Sales" at bounding box center [160, 19] width 46 height 41
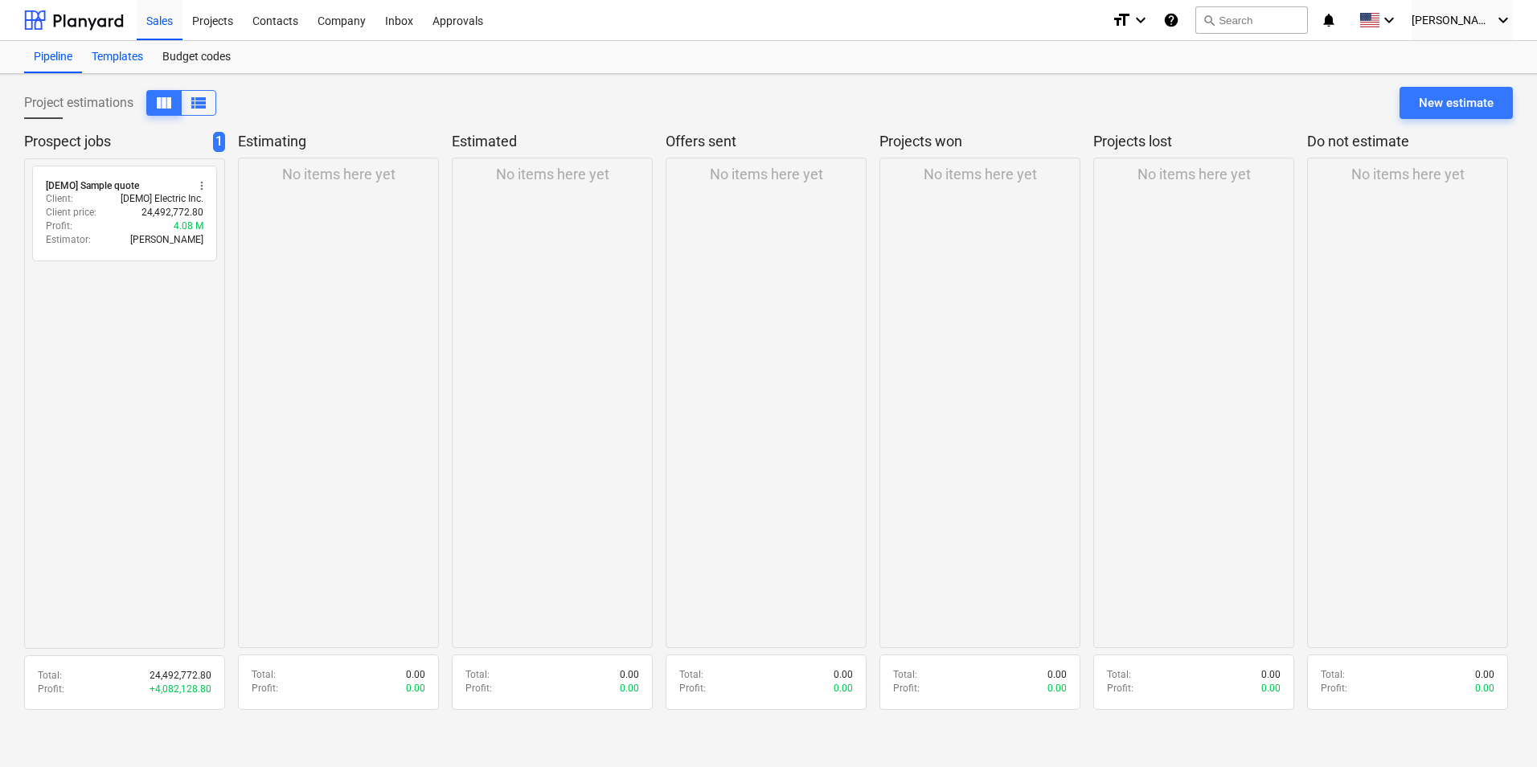
click at [136, 55] on div "Templates" at bounding box center [117, 57] width 71 height 32
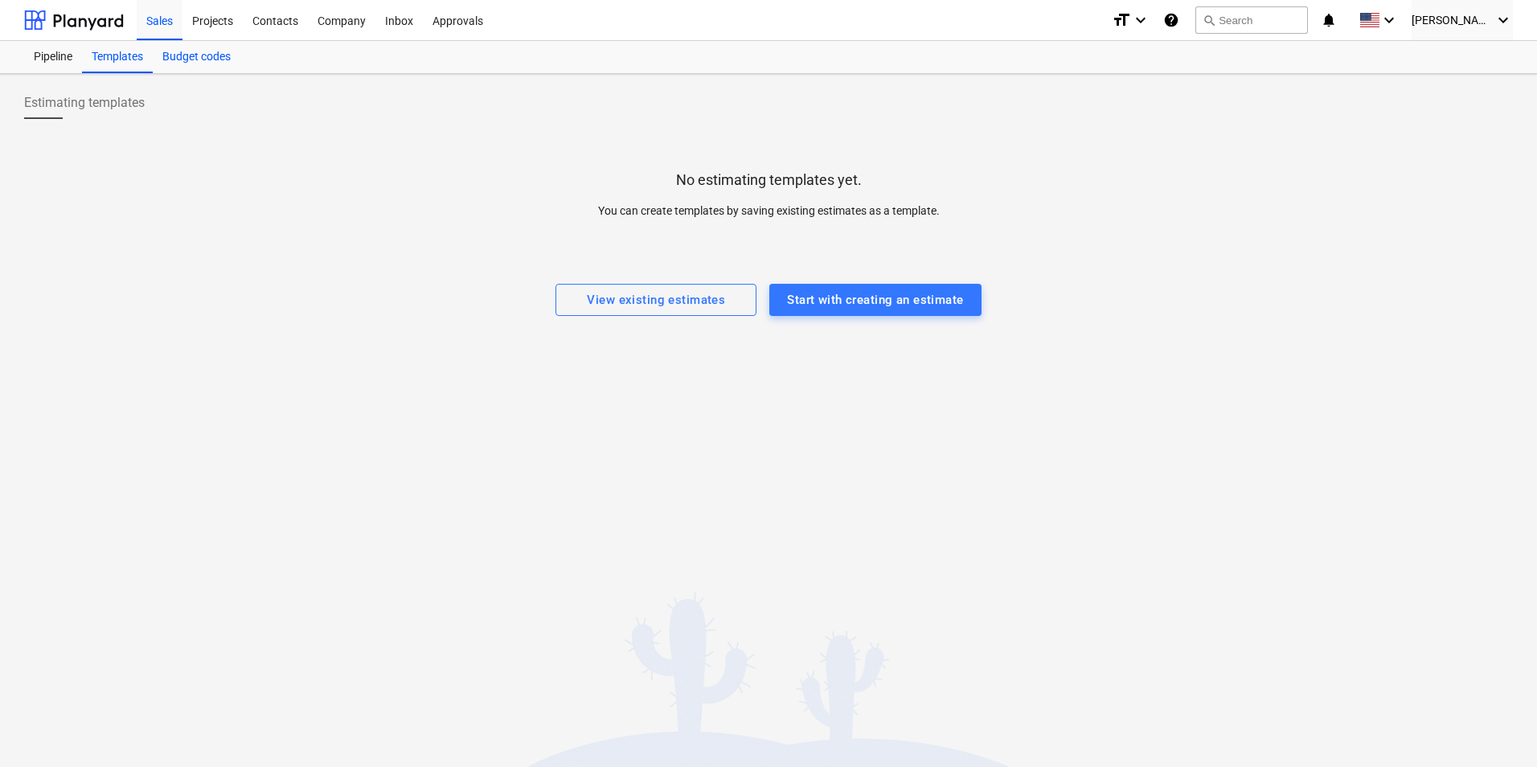
click at [179, 58] on div "Budget codes" at bounding box center [197, 57] width 88 height 32
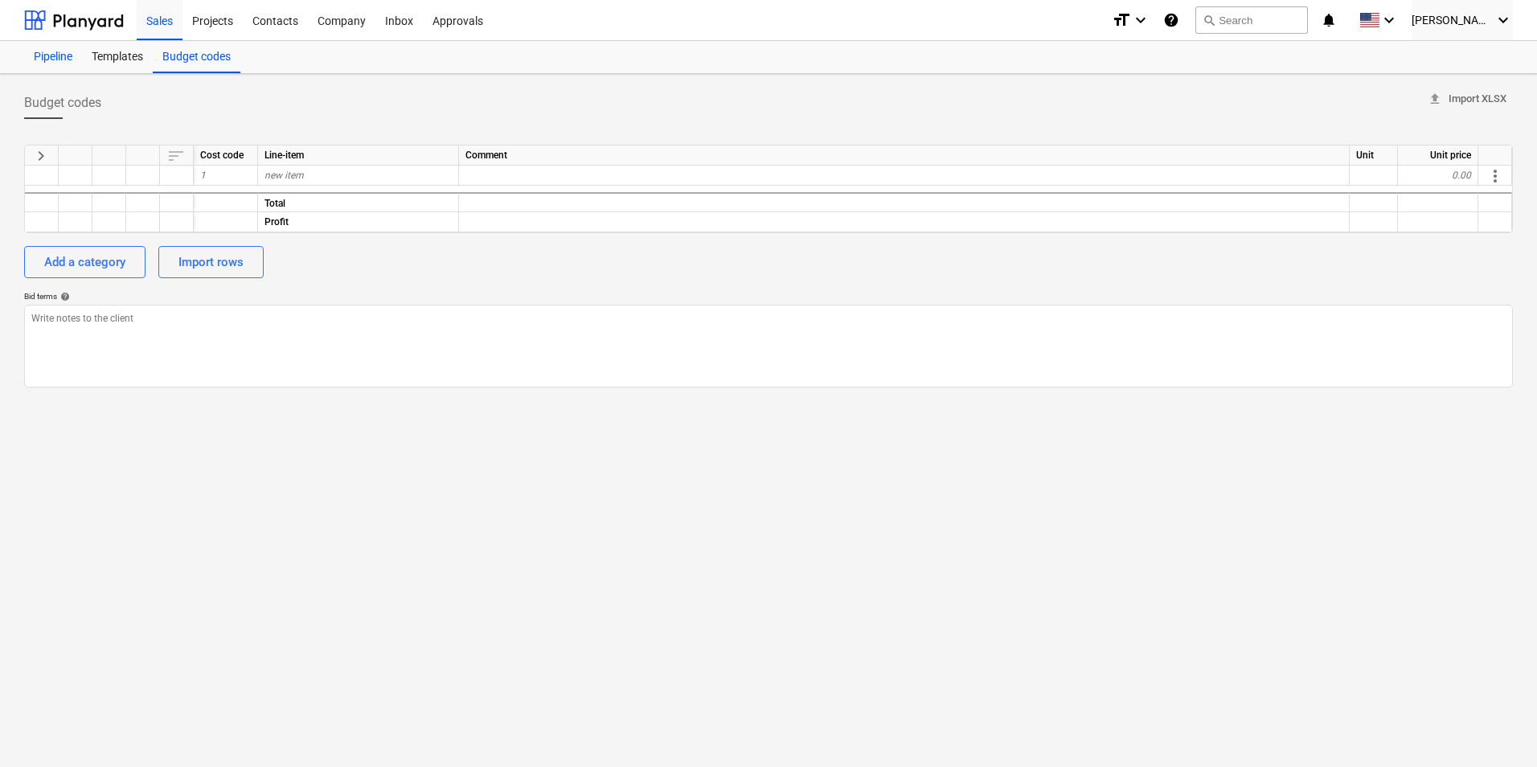
click at [67, 59] on div "Pipeline" at bounding box center [53, 57] width 58 height 32
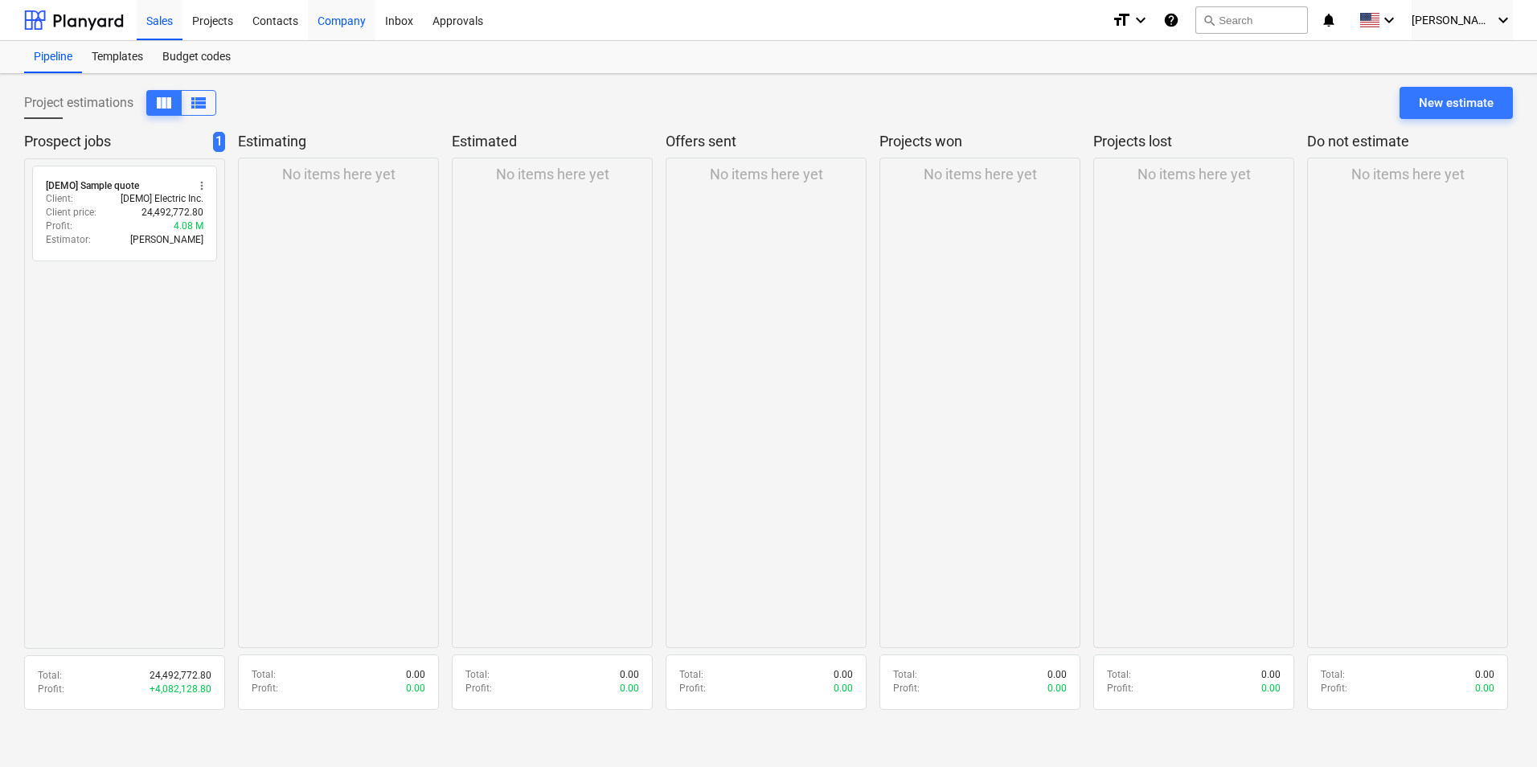
click at [339, 29] on div "Company" at bounding box center [342, 19] width 68 height 41
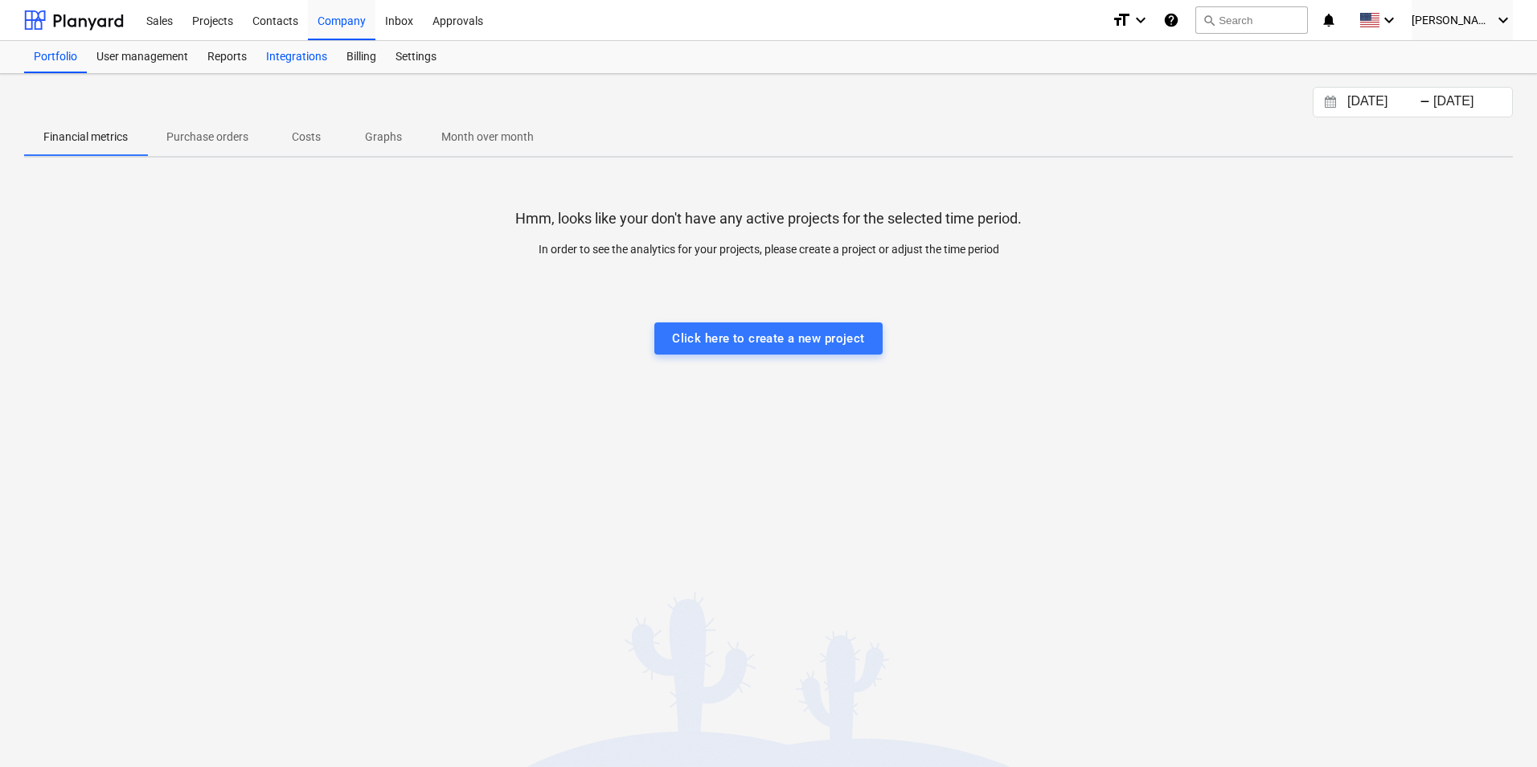
click at [314, 60] on div "Integrations" at bounding box center [296, 57] width 80 height 32
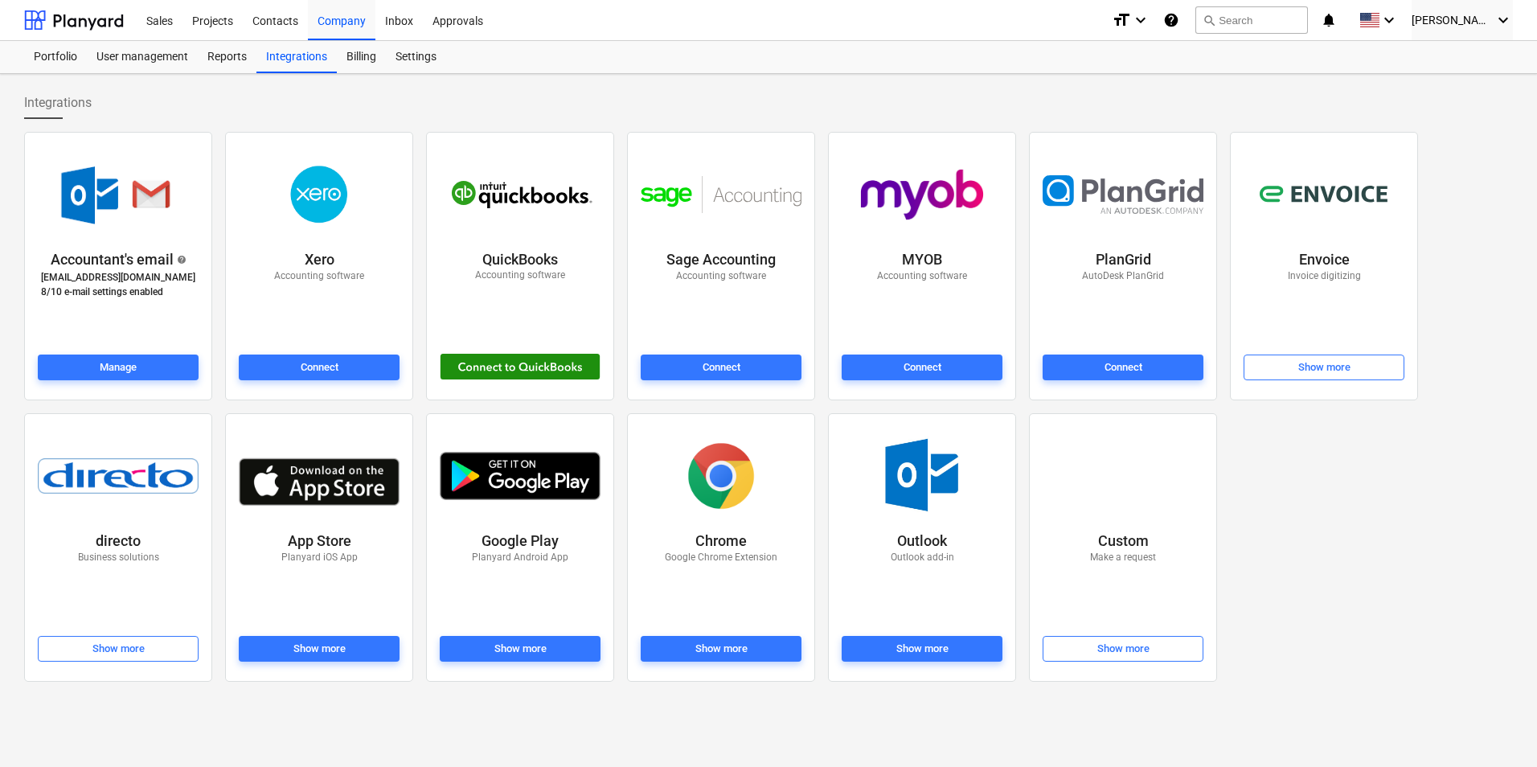
click at [510, 357] on div at bounding box center [520, 367] width 161 height 27
click at [423, 66] on div "Settings" at bounding box center [416, 57] width 60 height 32
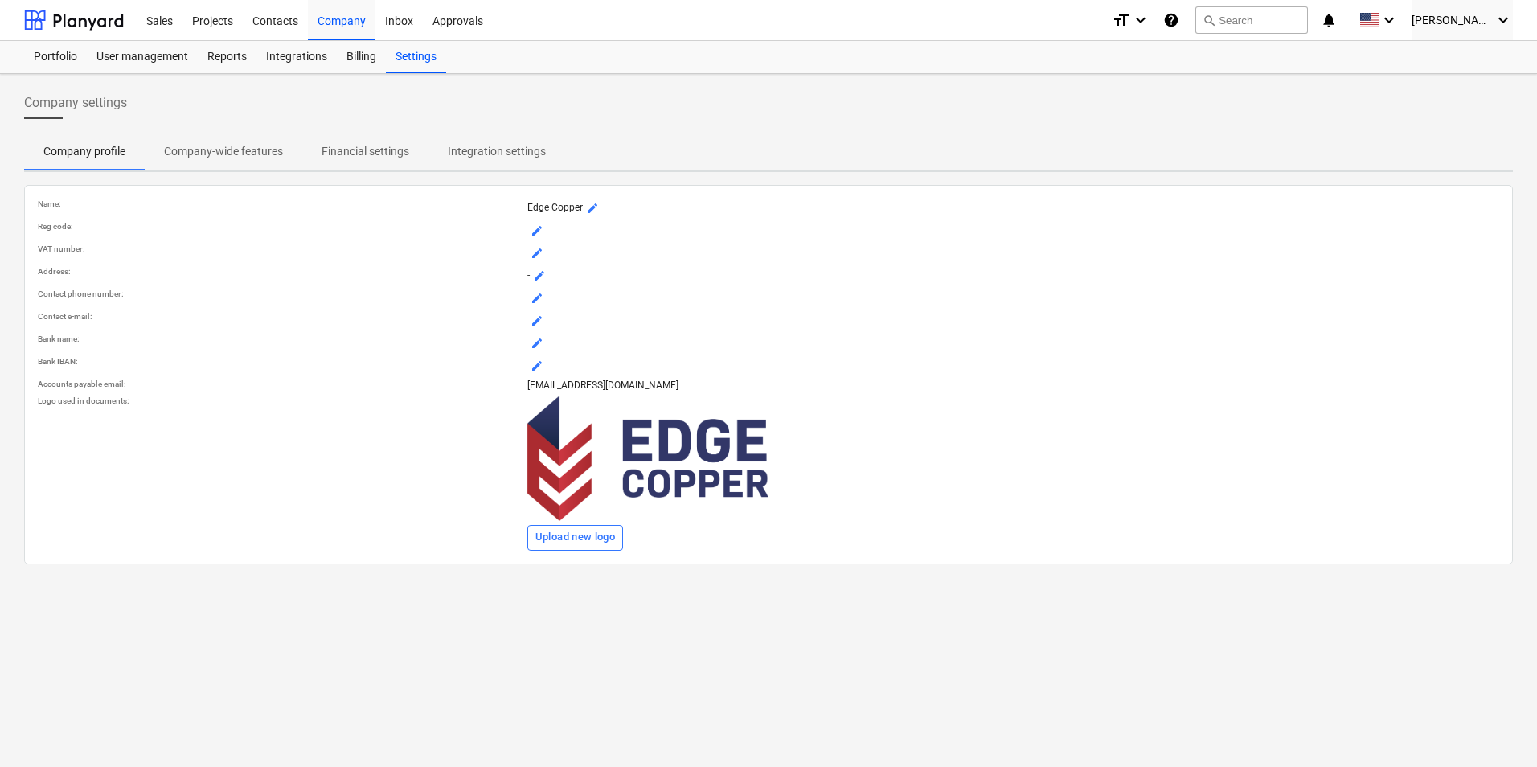
click at [364, 150] on p "Financial settings" at bounding box center [366, 151] width 88 height 17
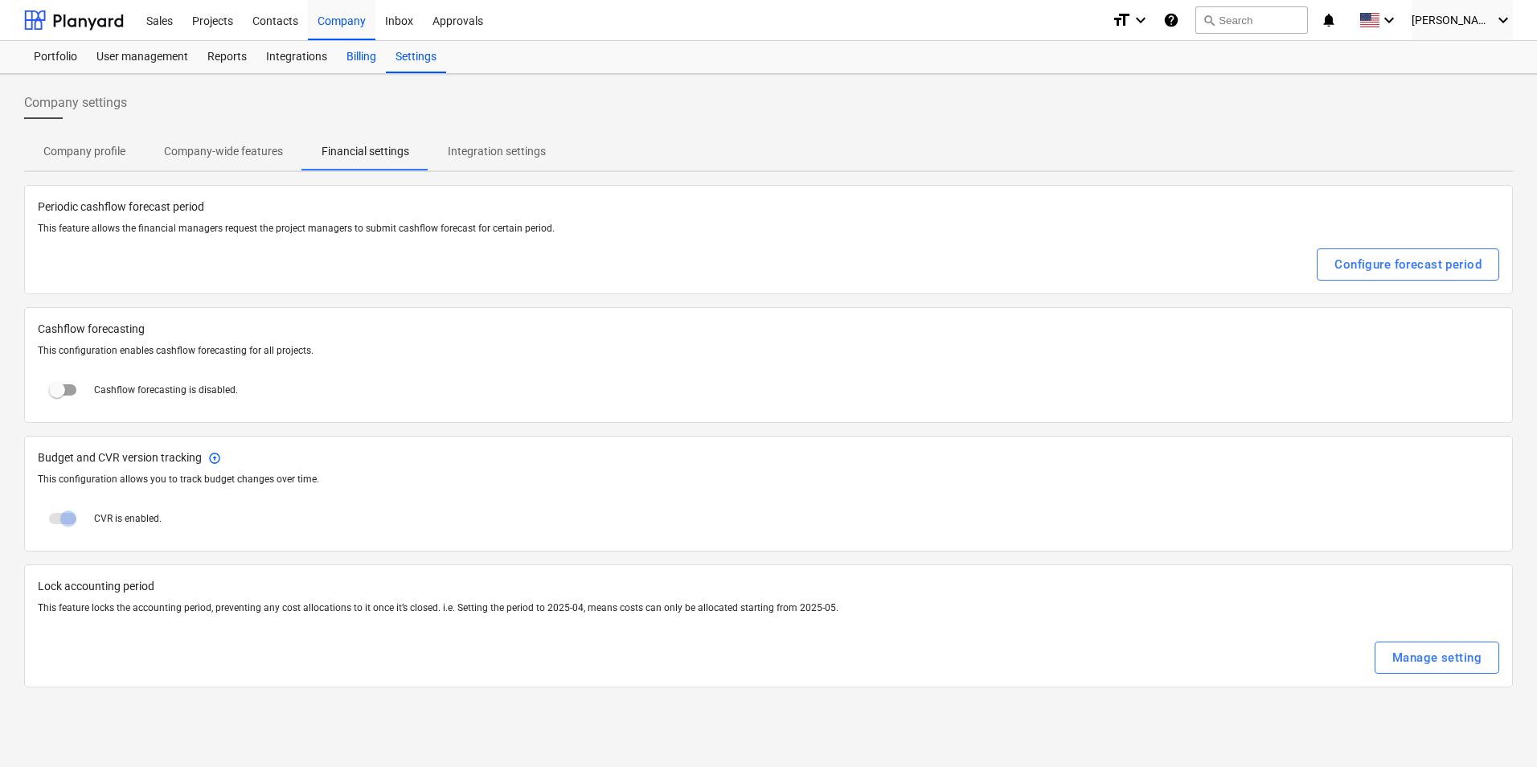
click at [364, 56] on div "Billing" at bounding box center [361, 57] width 49 height 32
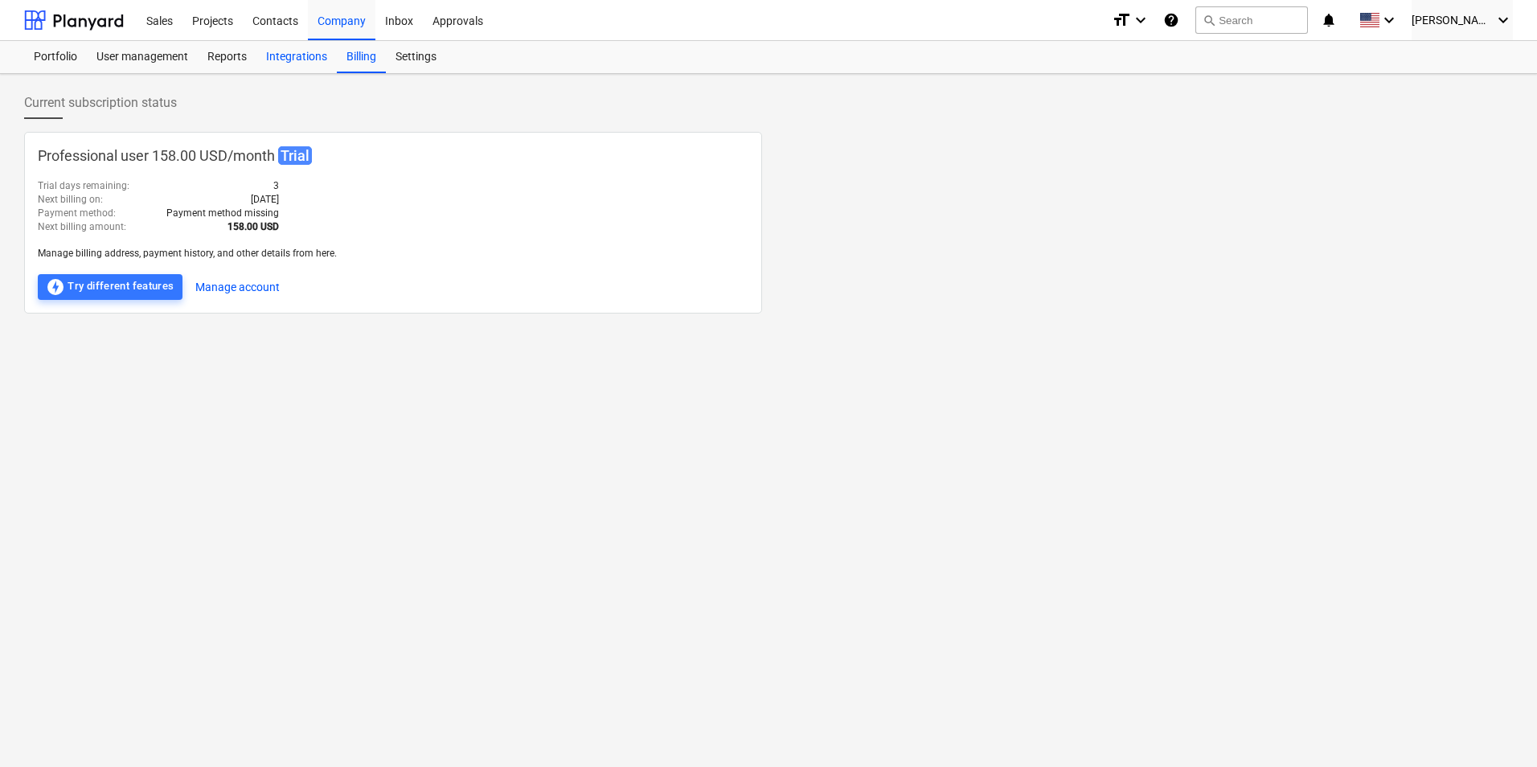
click at [298, 51] on div "Integrations" at bounding box center [296, 57] width 80 height 32
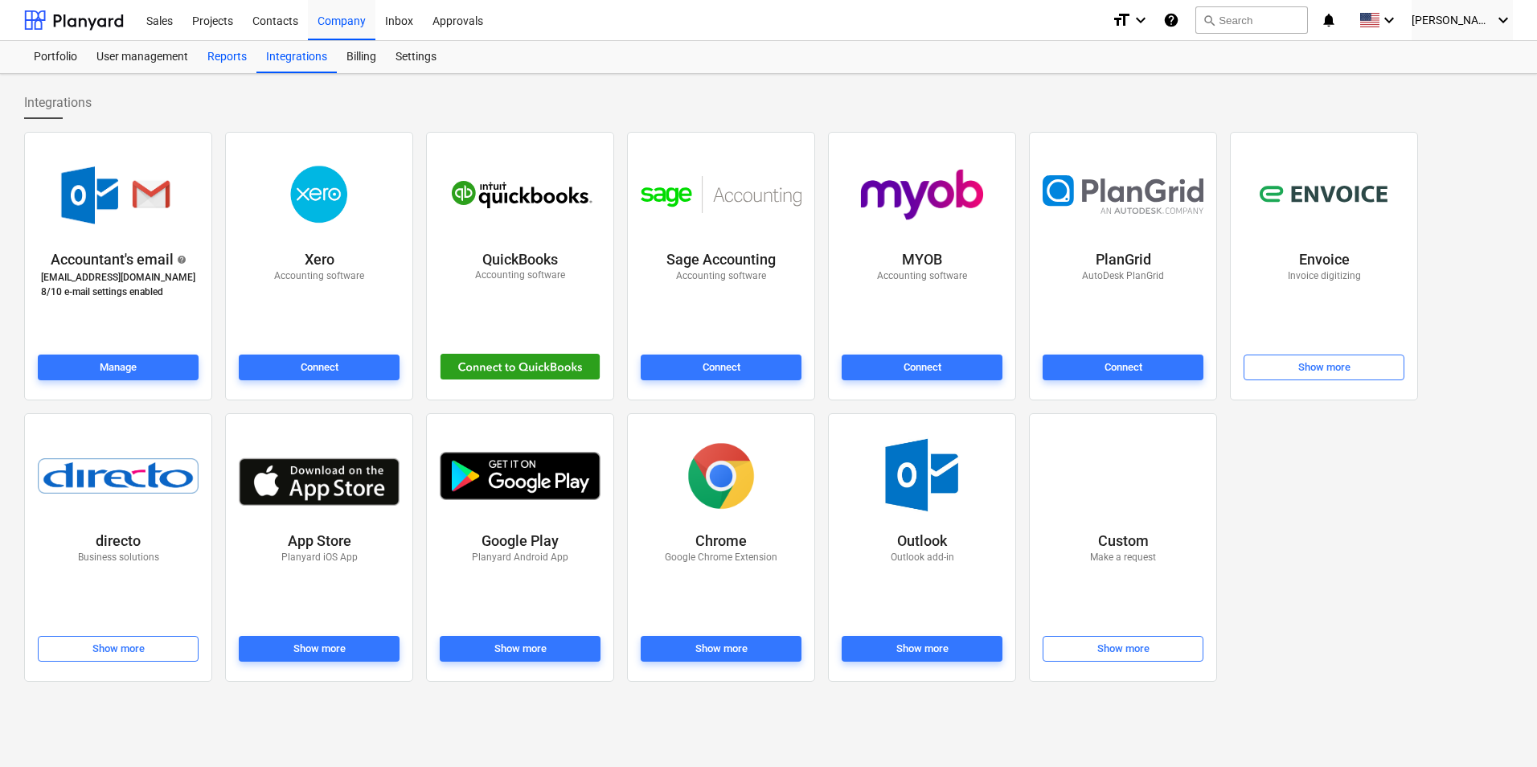
click at [251, 64] on div "Reports" at bounding box center [227, 57] width 59 height 32
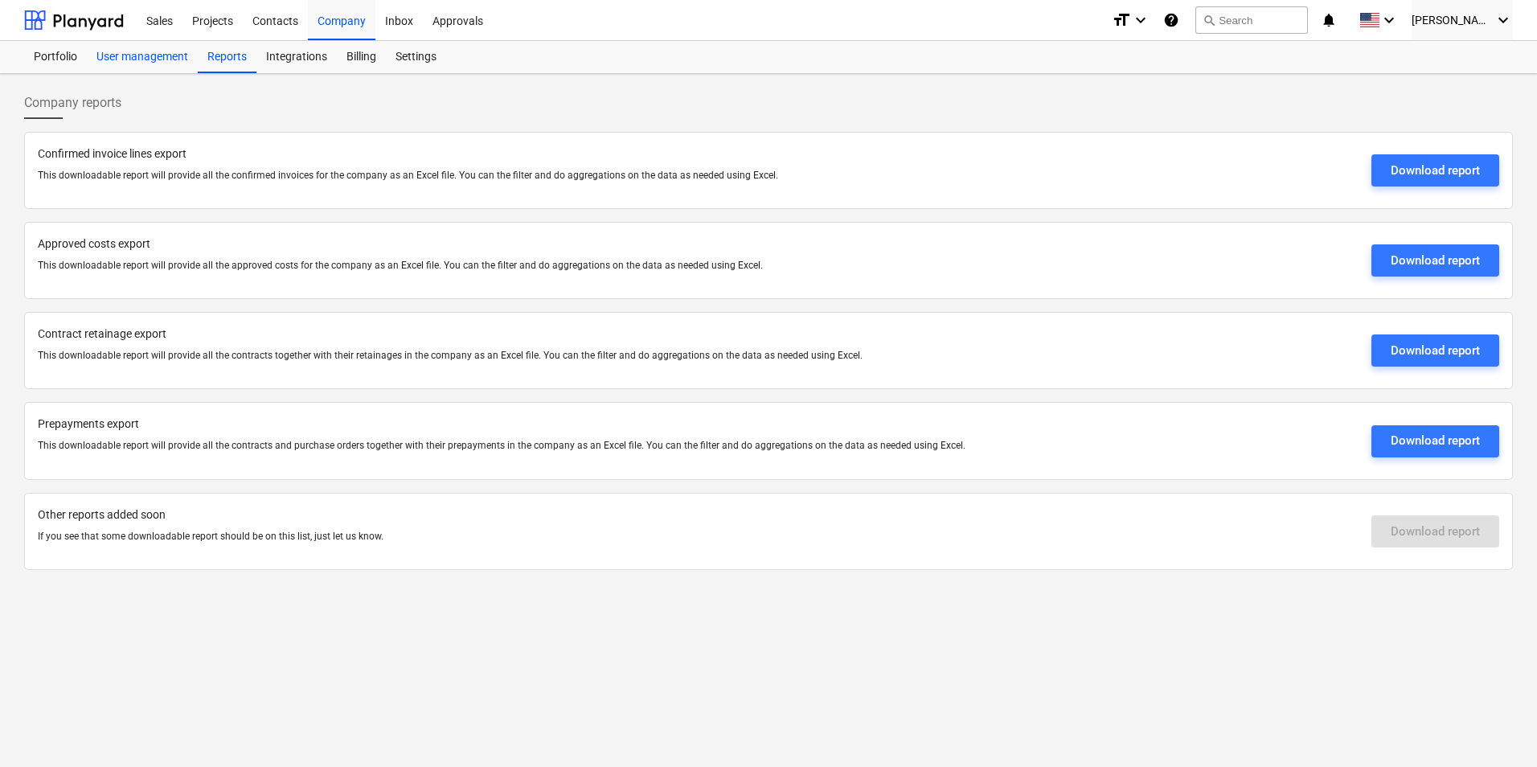
click at [171, 55] on div "User management" at bounding box center [142, 57] width 111 height 32
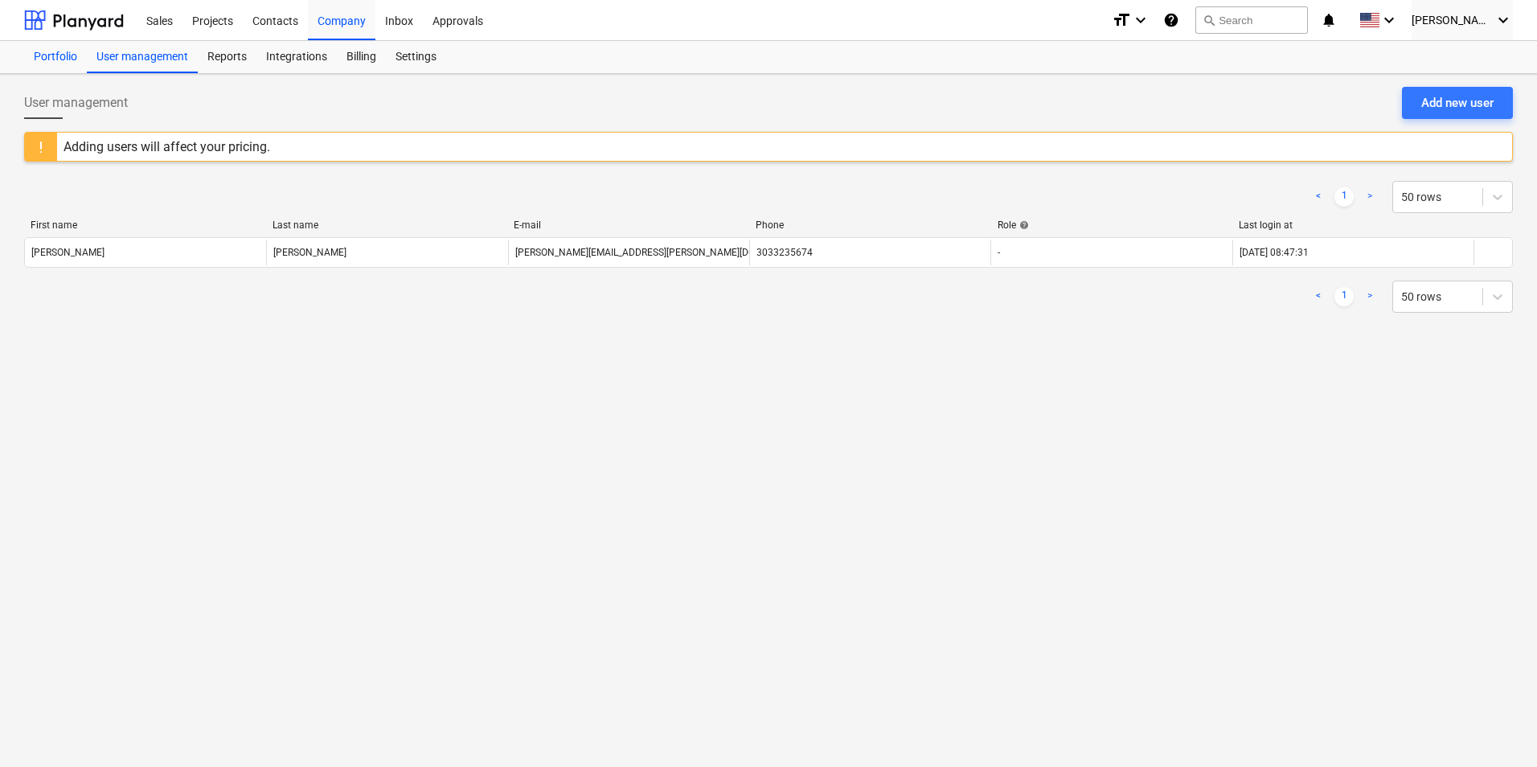
click at [60, 65] on div "Portfolio" at bounding box center [55, 57] width 63 height 32
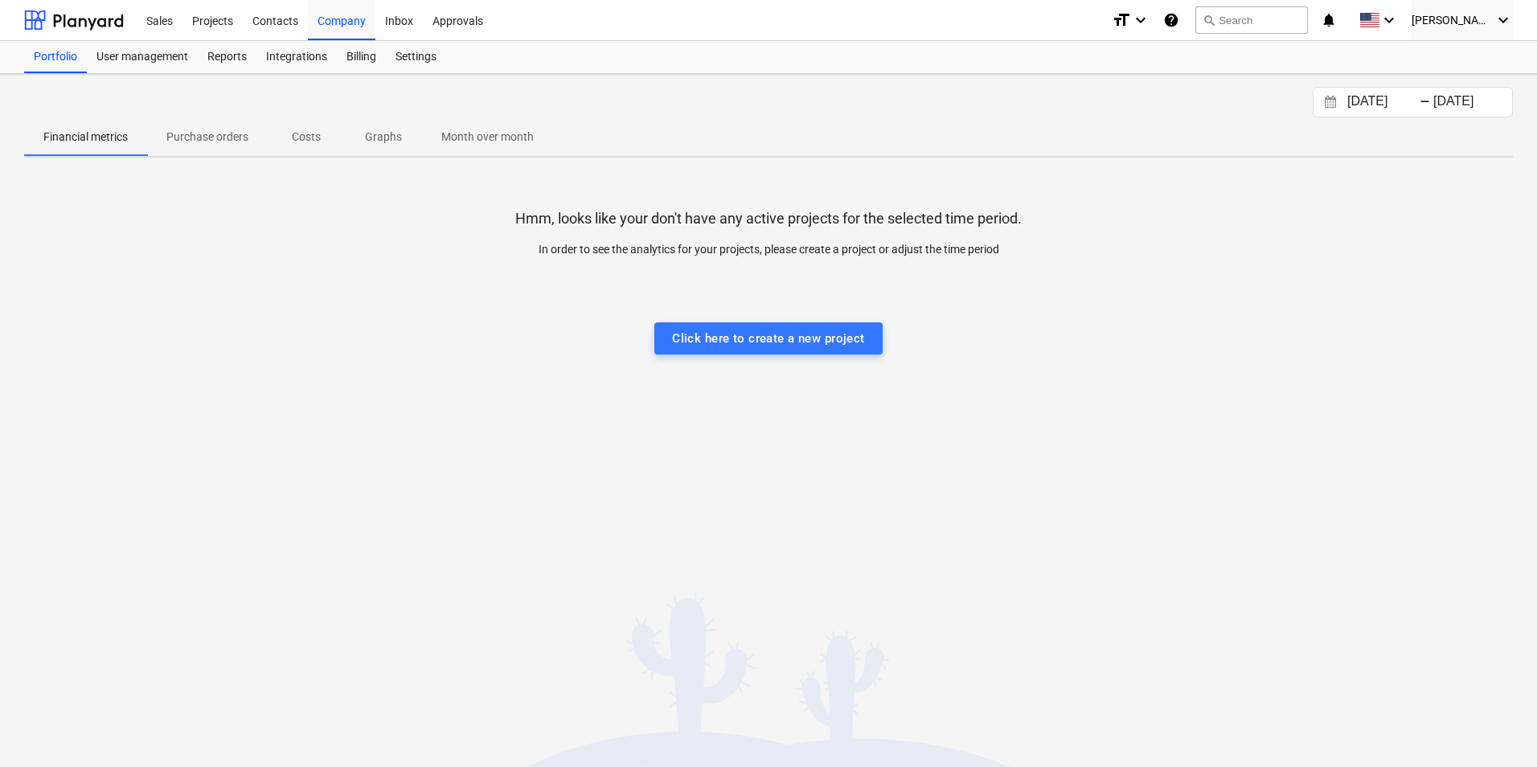
click at [195, 145] on p "Purchase orders" at bounding box center [207, 137] width 82 height 17
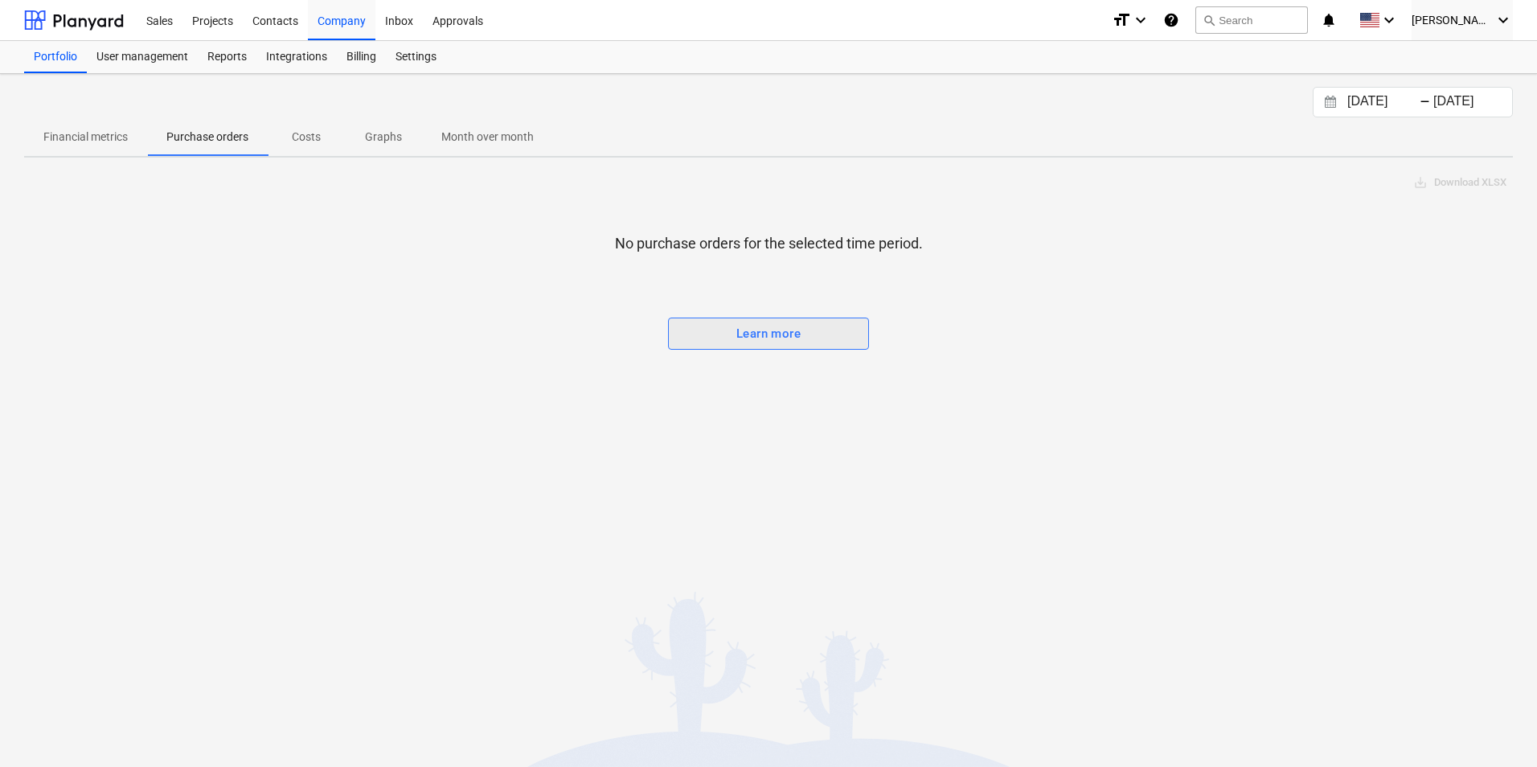
click at [719, 337] on span "Learn more" at bounding box center [769, 333] width 166 height 21
click at [313, 144] on p "Costs" at bounding box center [306, 137] width 39 height 17
click at [355, 58] on div "Billing" at bounding box center [361, 57] width 49 height 32
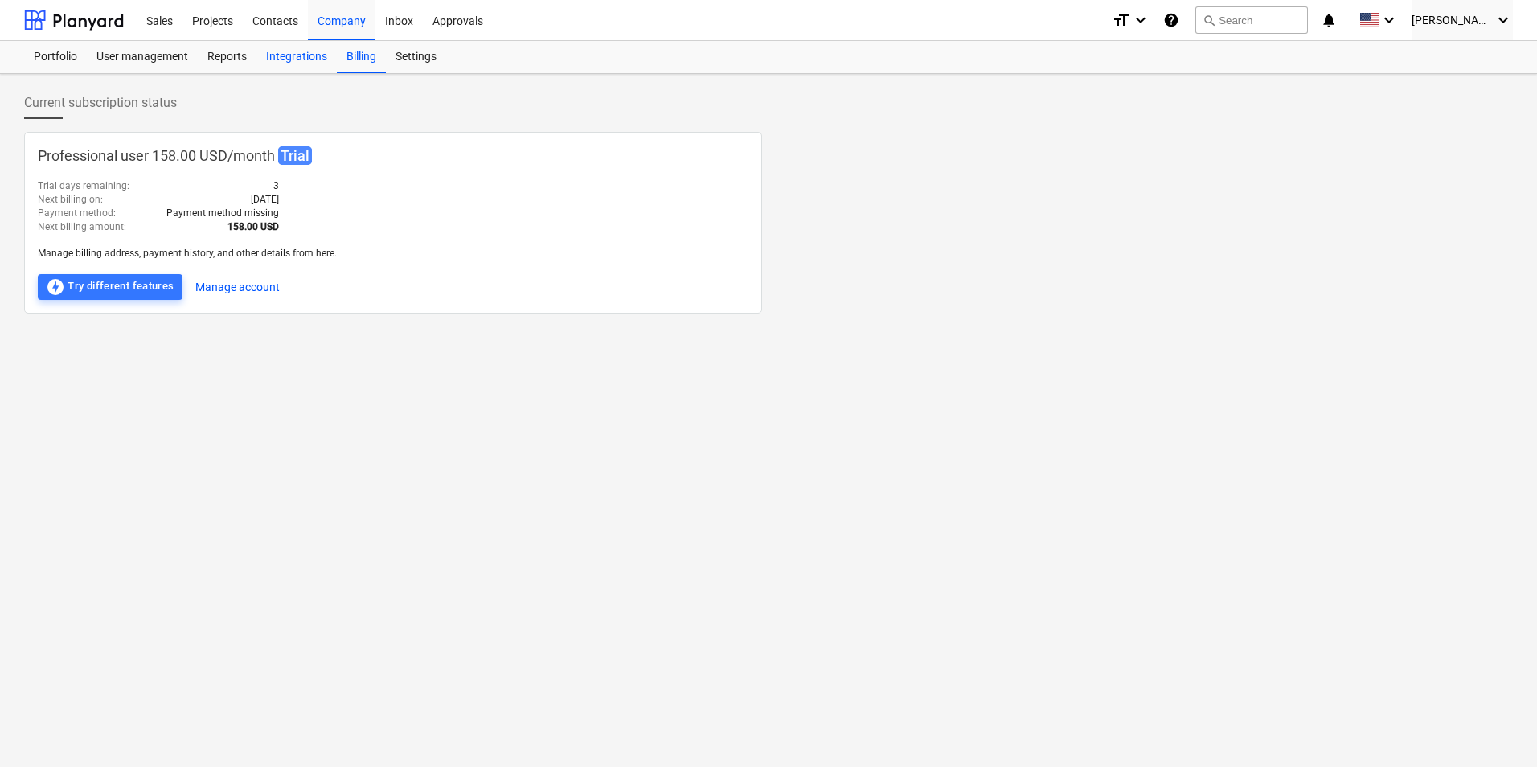
click at [296, 70] on div "Integrations" at bounding box center [296, 57] width 80 height 32
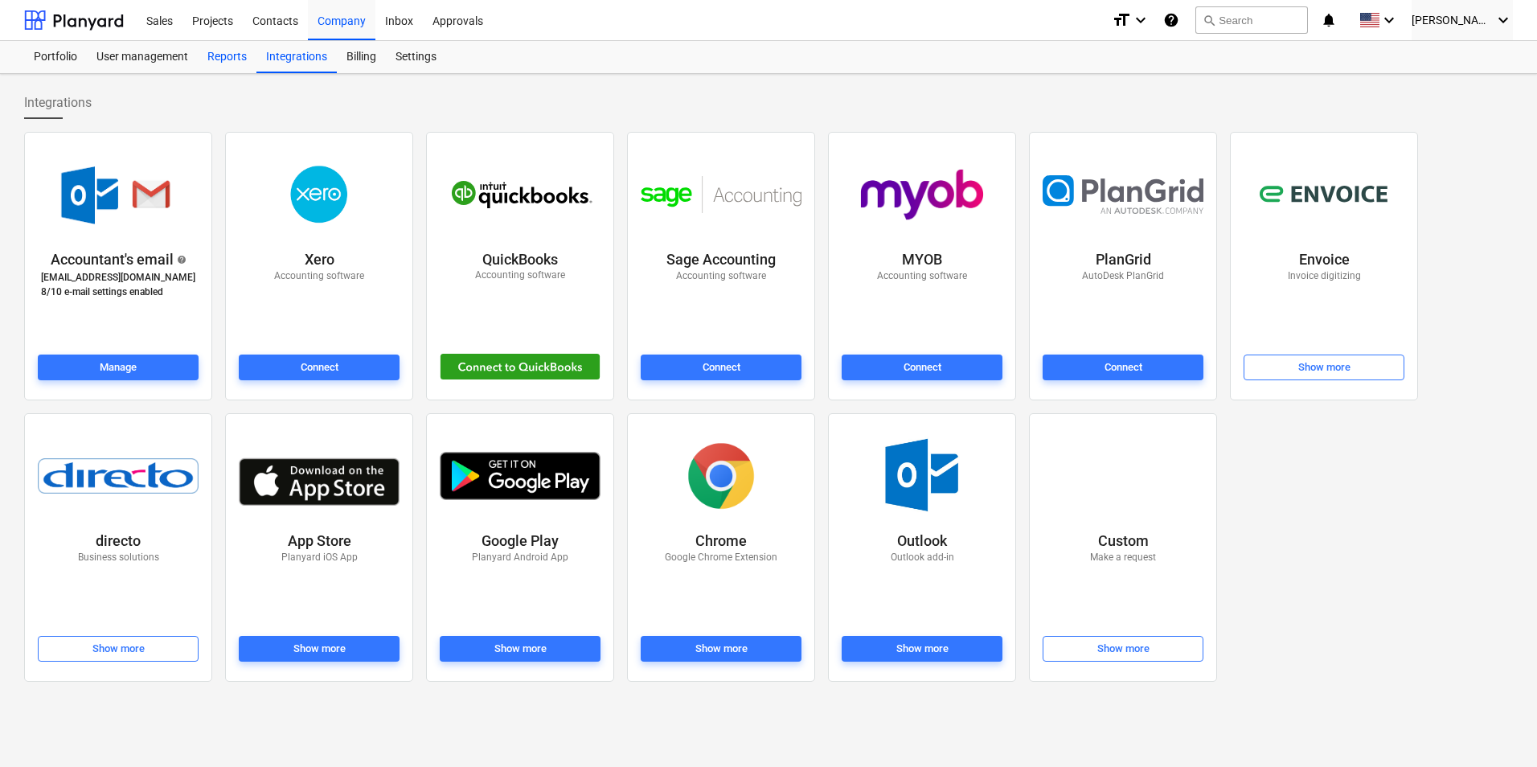
click at [220, 60] on div "Reports" at bounding box center [227, 57] width 59 height 32
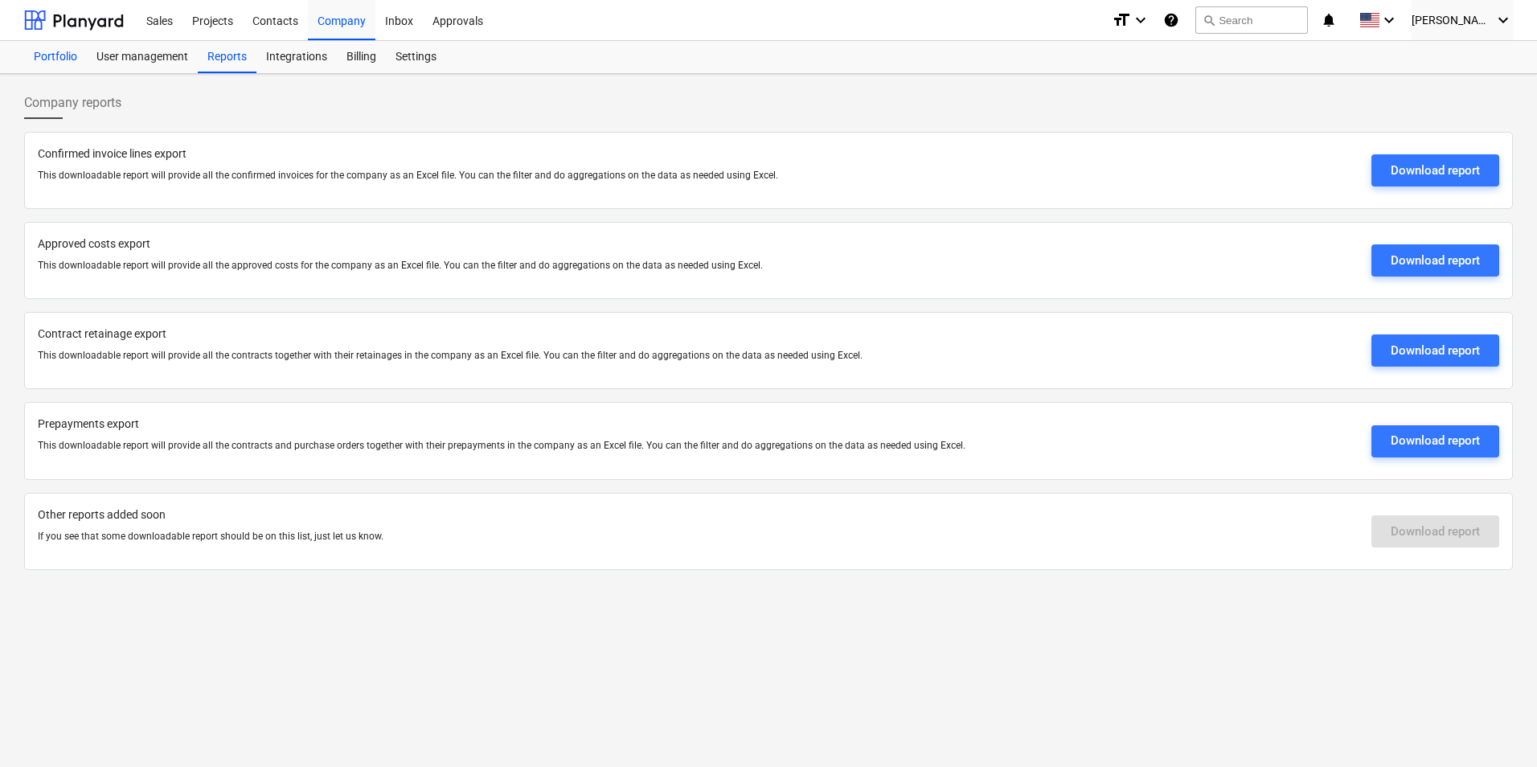
click at [55, 55] on div "Portfolio" at bounding box center [55, 57] width 63 height 32
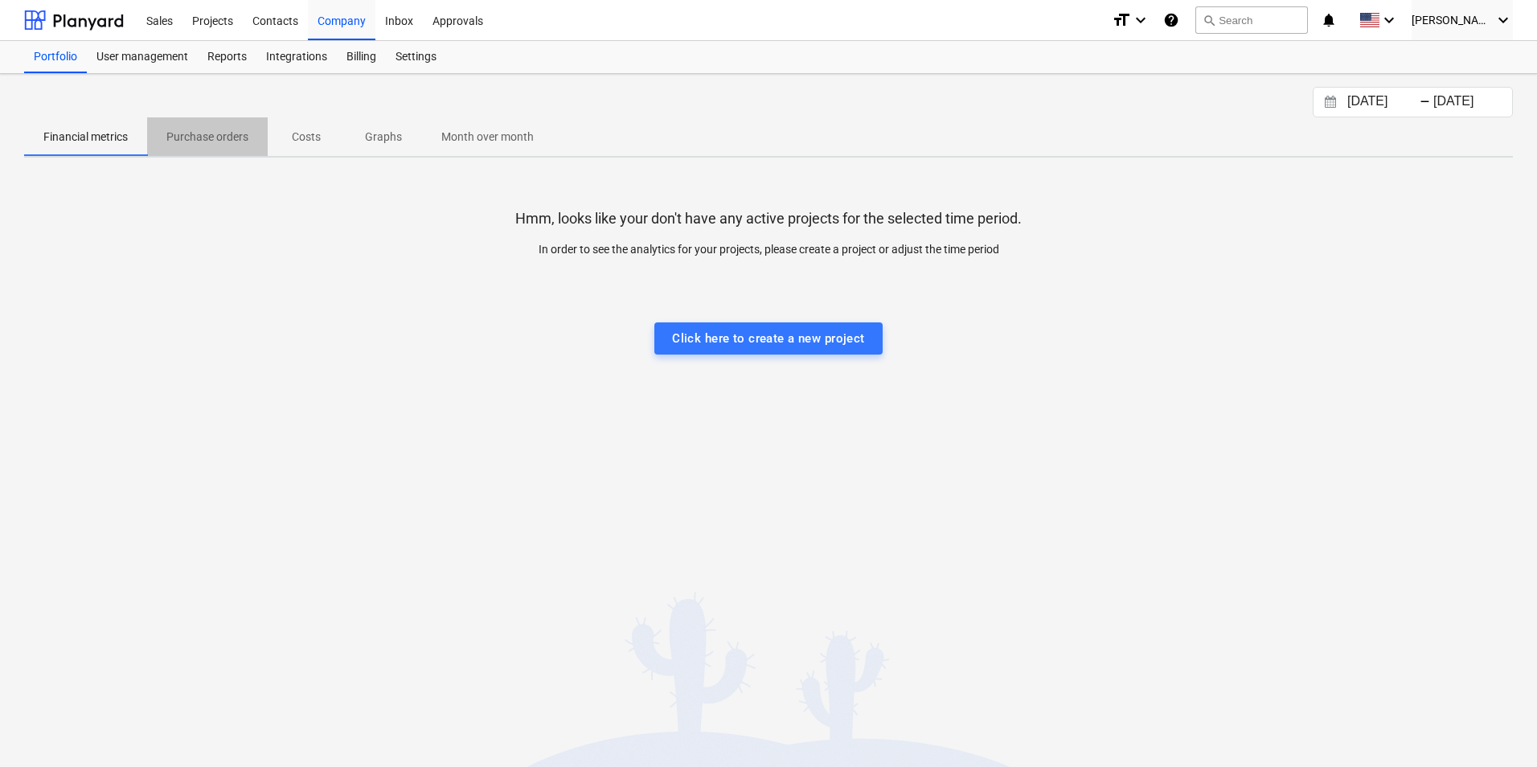
click at [188, 139] on p "Purchase orders" at bounding box center [207, 137] width 82 height 17
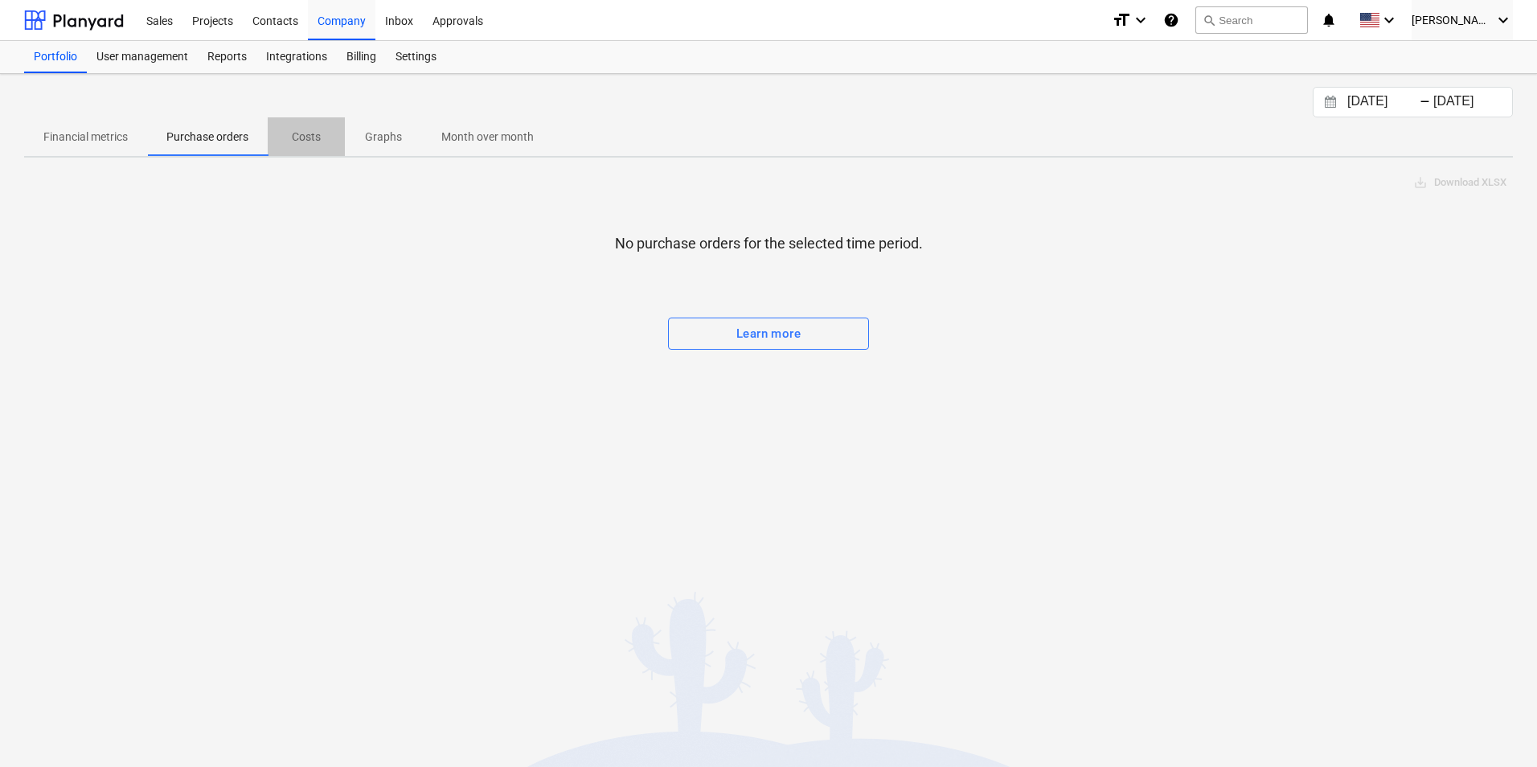
click at [304, 145] on p "Costs" at bounding box center [306, 137] width 39 height 17
click at [370, 137] on p "Graphs" at bounding box center [383, 137] width 39 height 17
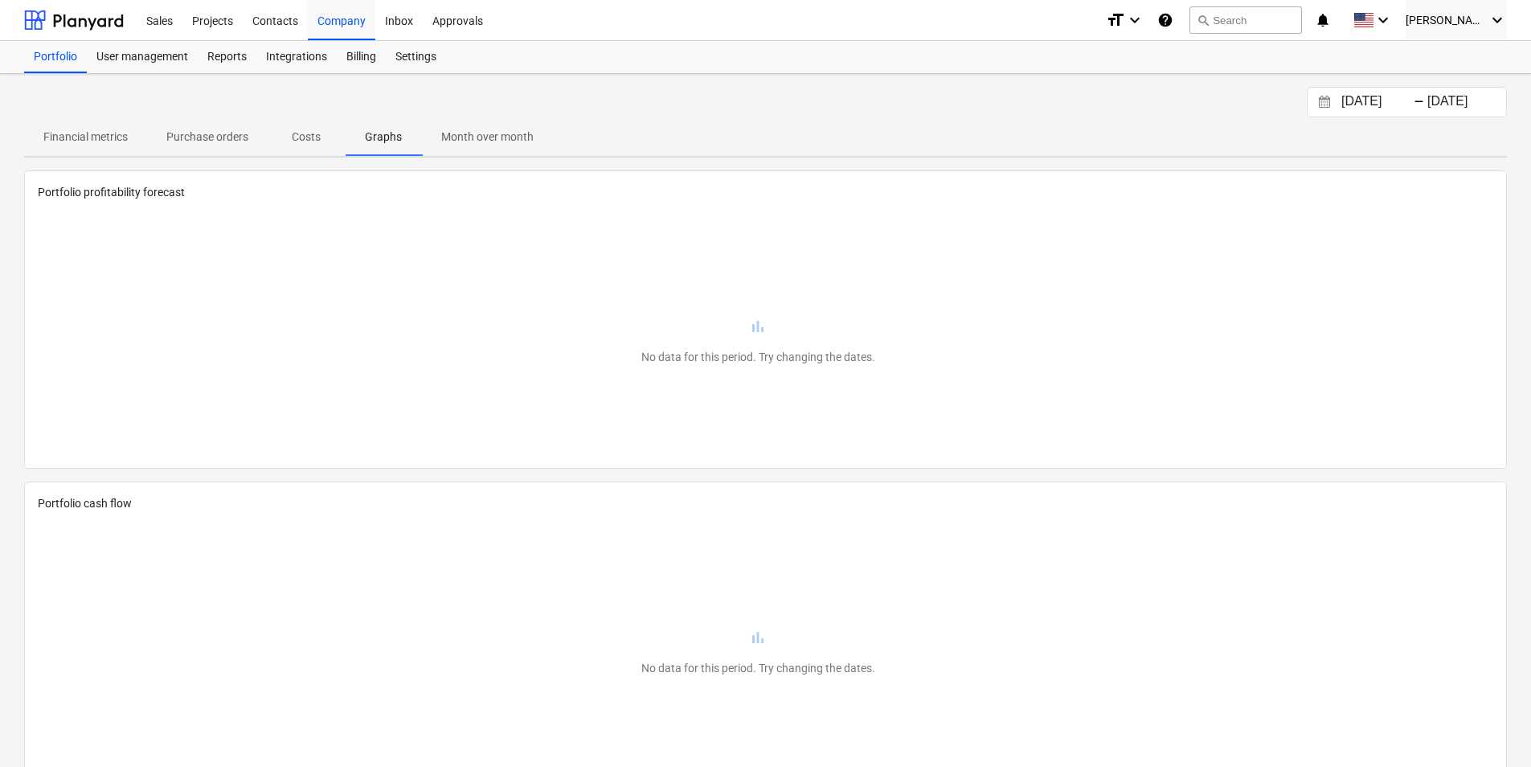
click at [457, 137] on p "Month over month" at bounding box center [487, 137] width 92 height 17
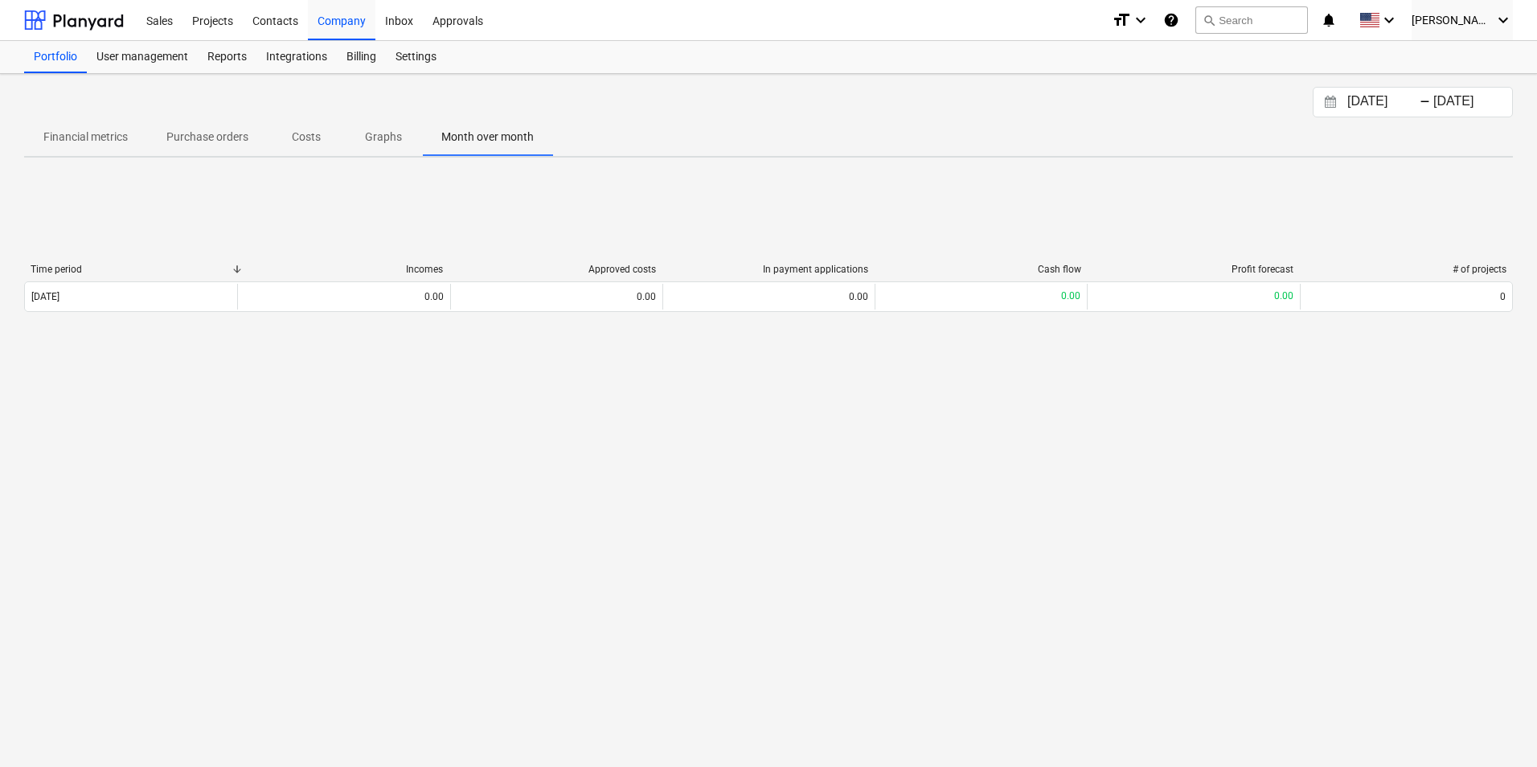
click at [117, 141] on p "Financial metrics" at bounding box center [85, 137] width 84 height 17
